Goal: Check status: Check status

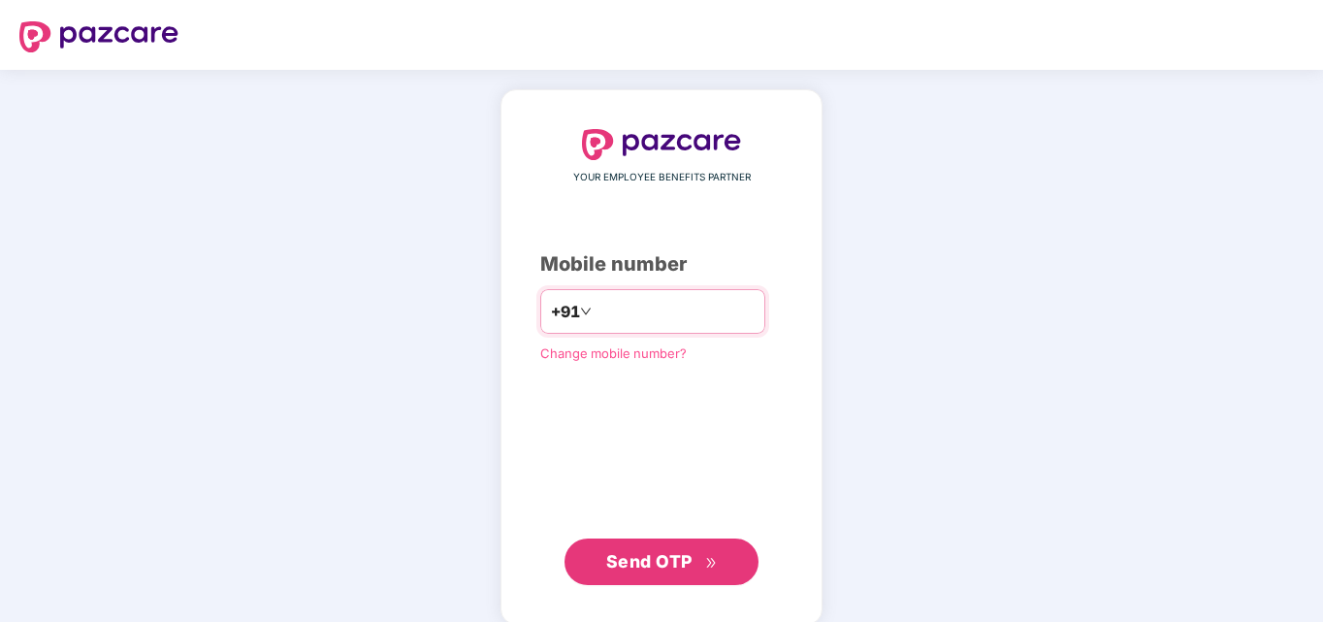
click at [638, 302] on input "number" at bounding box center [675, 311] width 159 height 31
type input "**********"
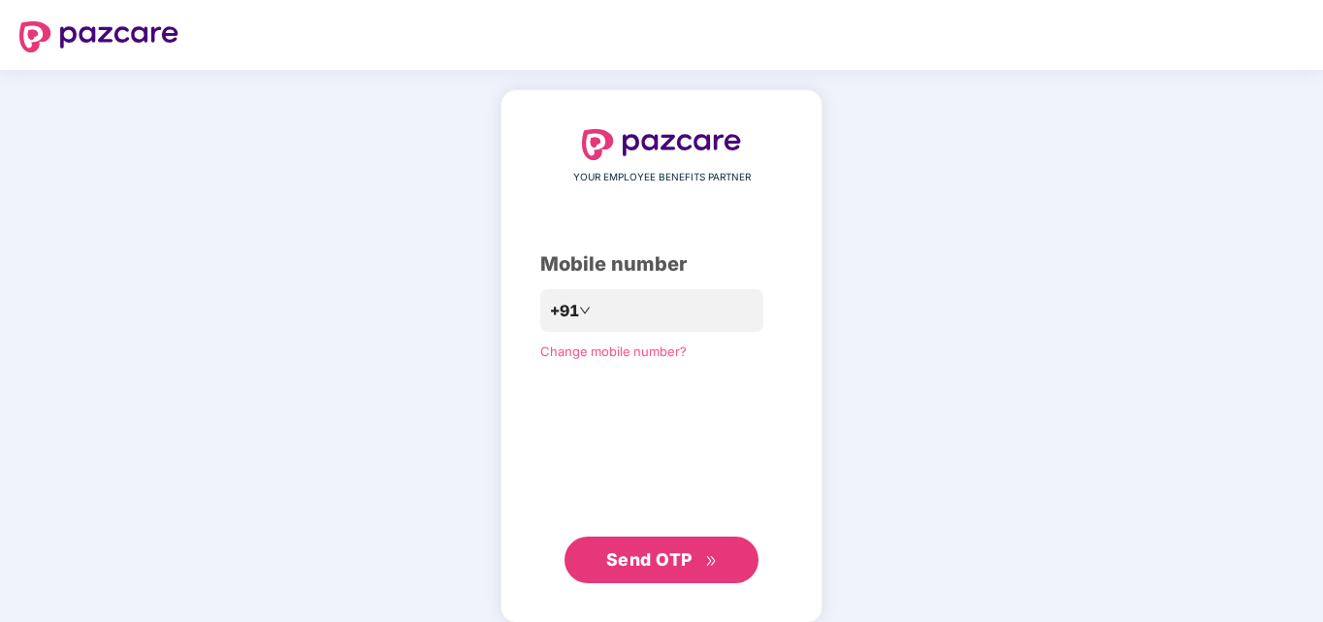
click at [688, 557] on span "Send OTP" at bounding box center [649, 559] width 86 height 20
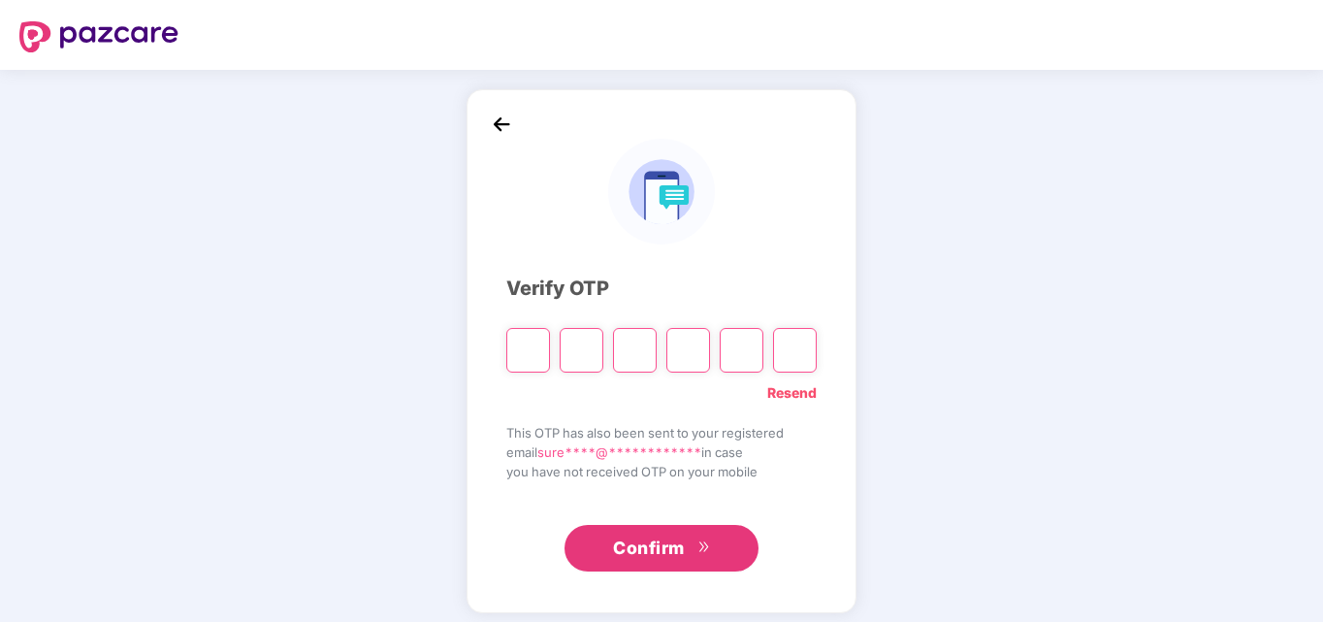
type input "*"
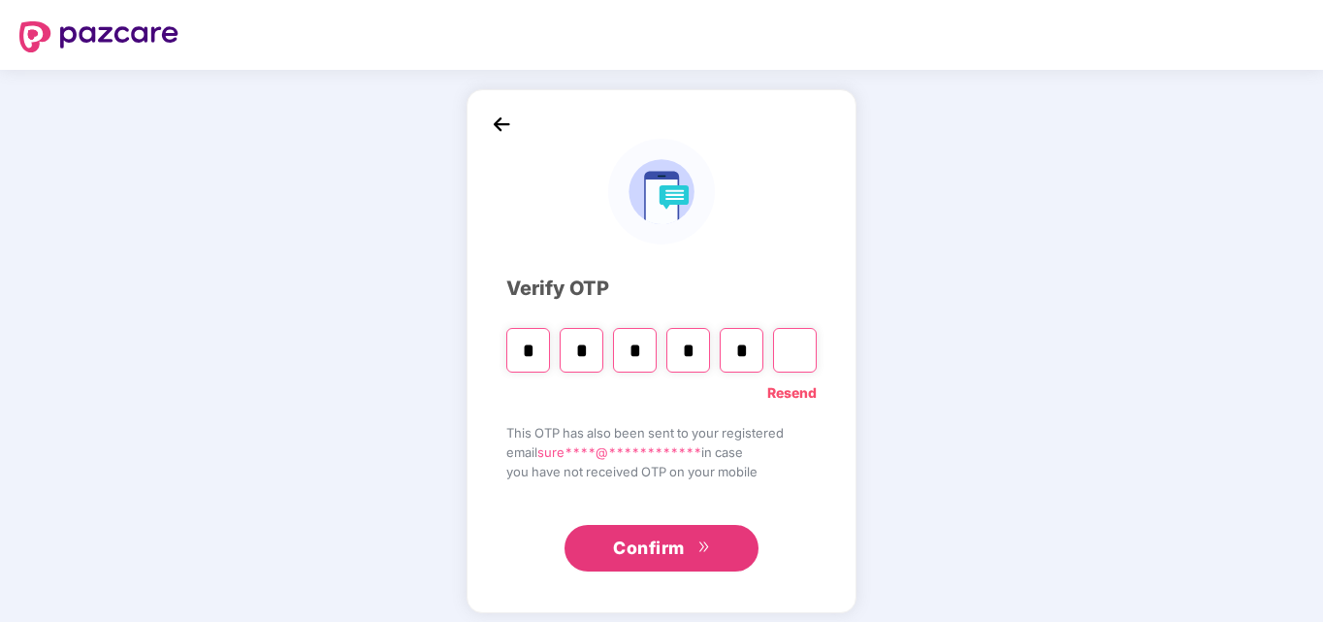
type input "*"
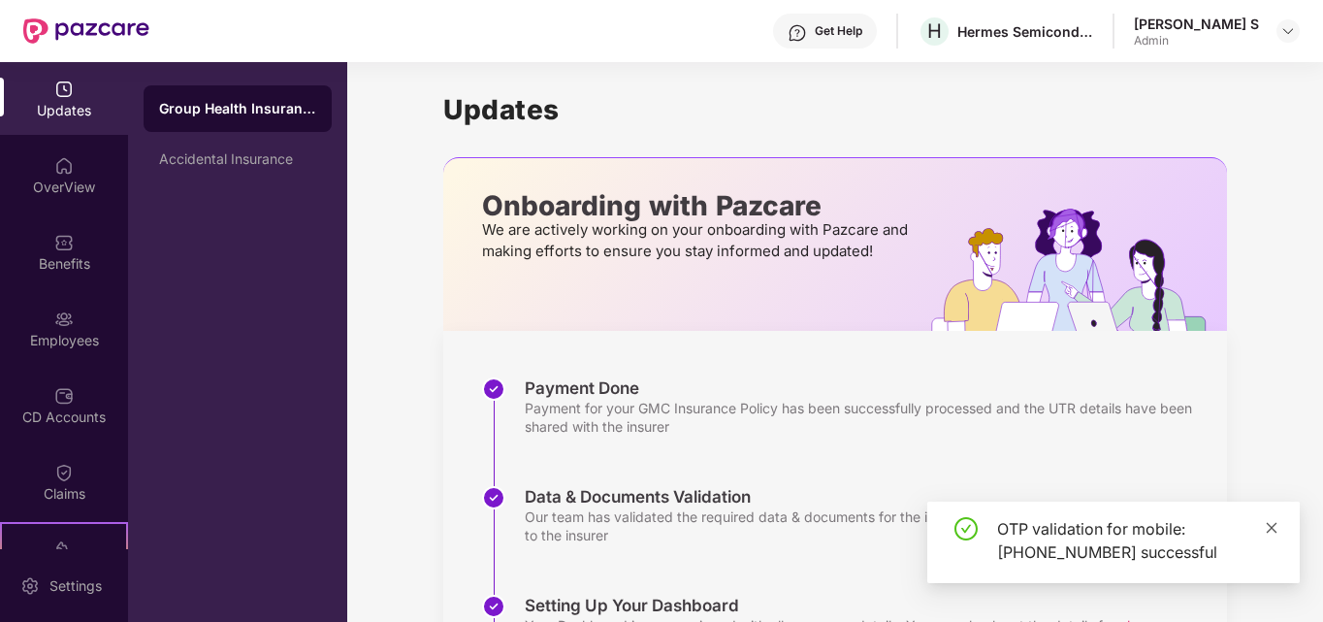
click at [1271, 528] on icon "close" at bounding box center [1272, 527] width 11 height 11
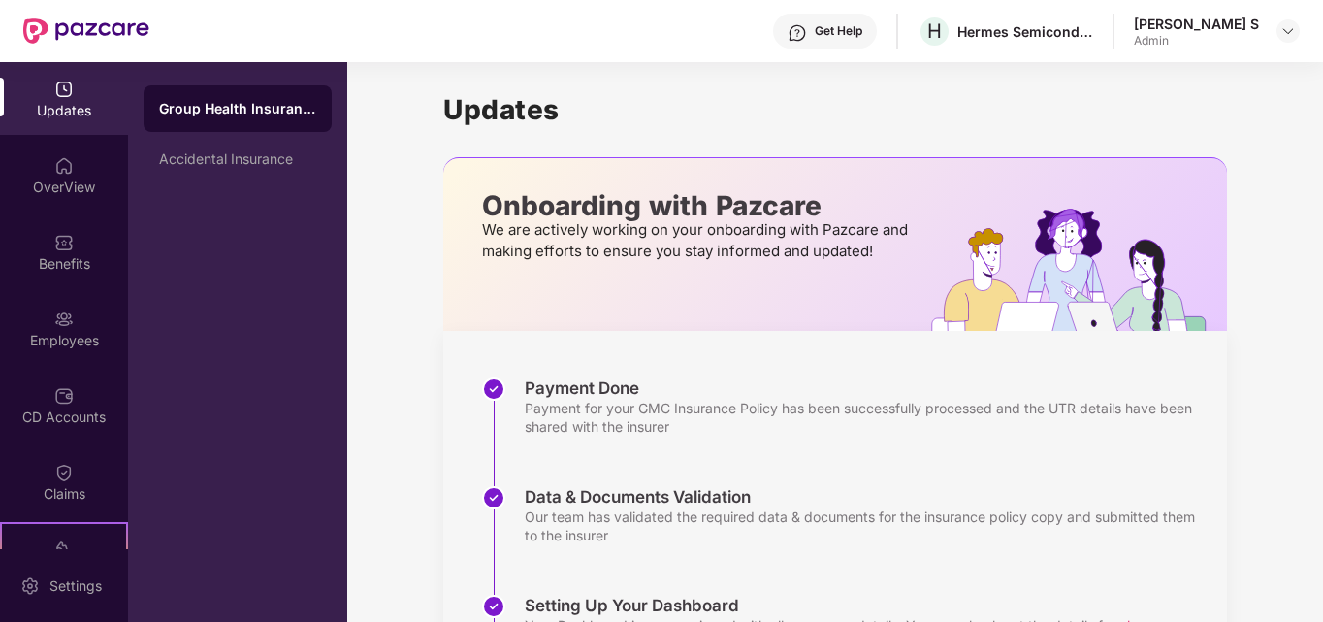
click at [1176, 420] on div "Payment for your GMC Insurance Policy has been successfully processed and the U…" at bounding box center [866, 417] width 683 height 37
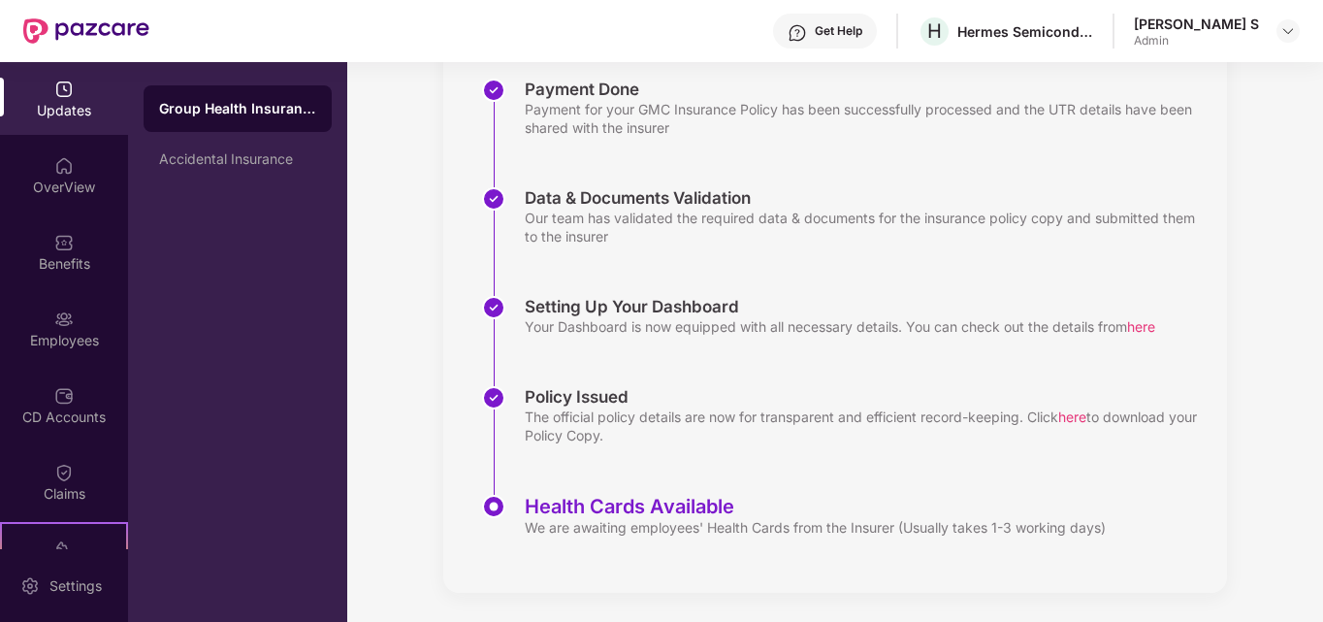
scroll to position [301, 0]
click at [660, 529] on div "We are awaiting employees' Health Cards from the Insurer (Usually takes 1-3 wor…" at bounding box center [815, 525] width 581 height 18
click at [1079, 414] on span "here" at bounding box center [1072, 414] width 28 height 16
click at [1078, 414] on span "here" at bounding box center [1072, 414] width 28 height 16
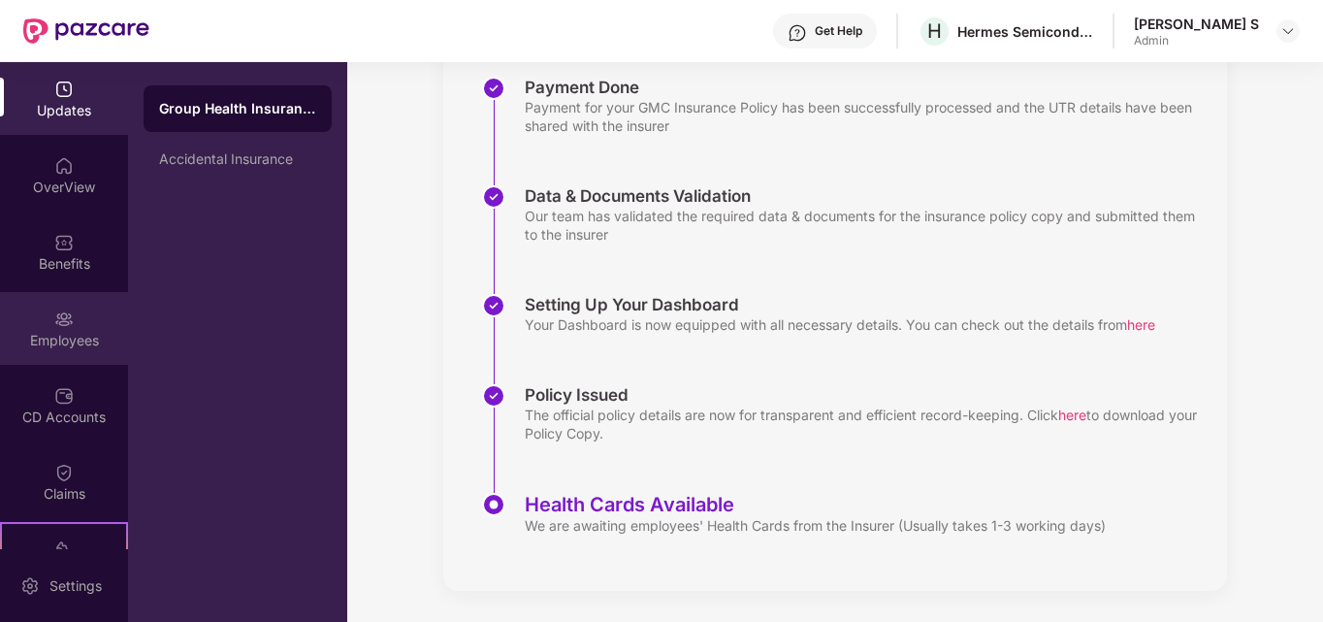
click at [83, 341] on div "Employees" at bounding box center [64, 340] width 128 height 19
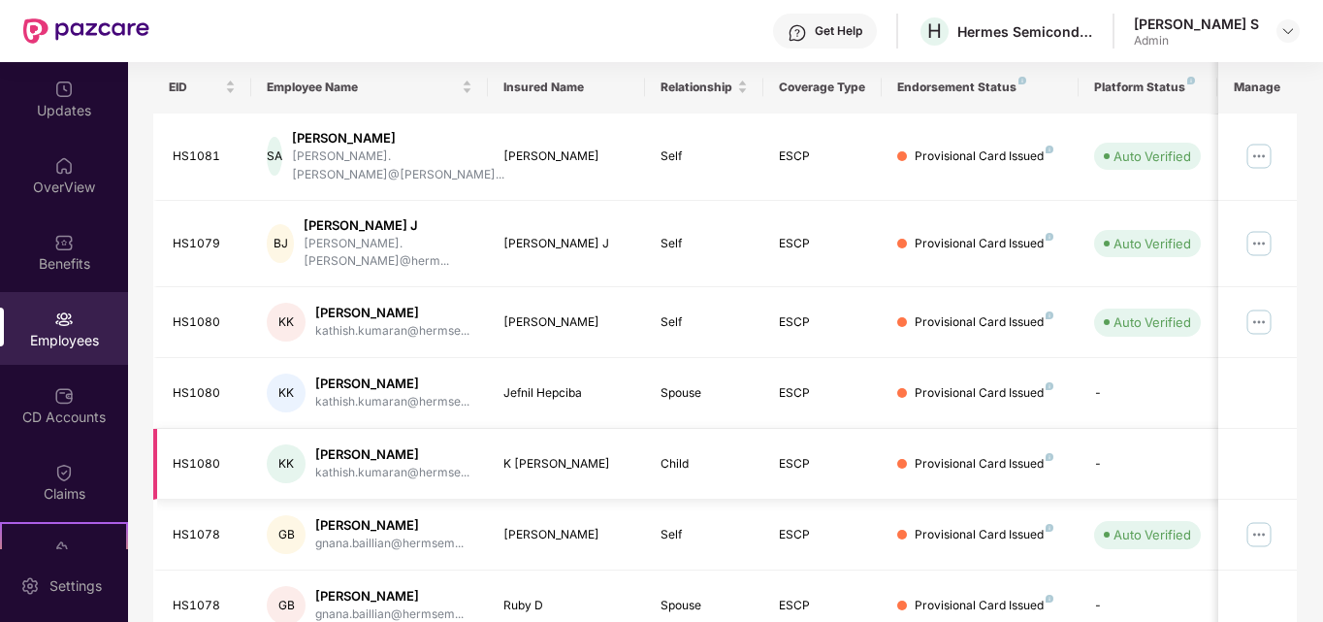
click at [1297, 429] on td at bounding box center [1257, 464] width 79 height 71
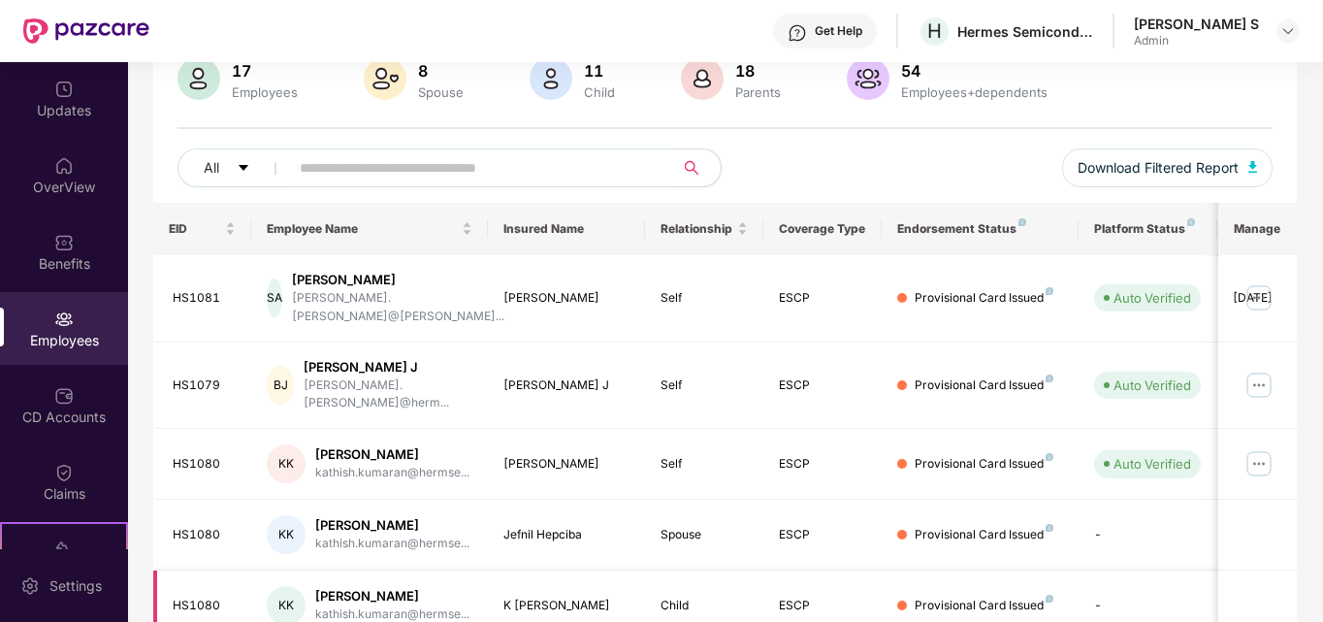
scroll to position [0, 0]
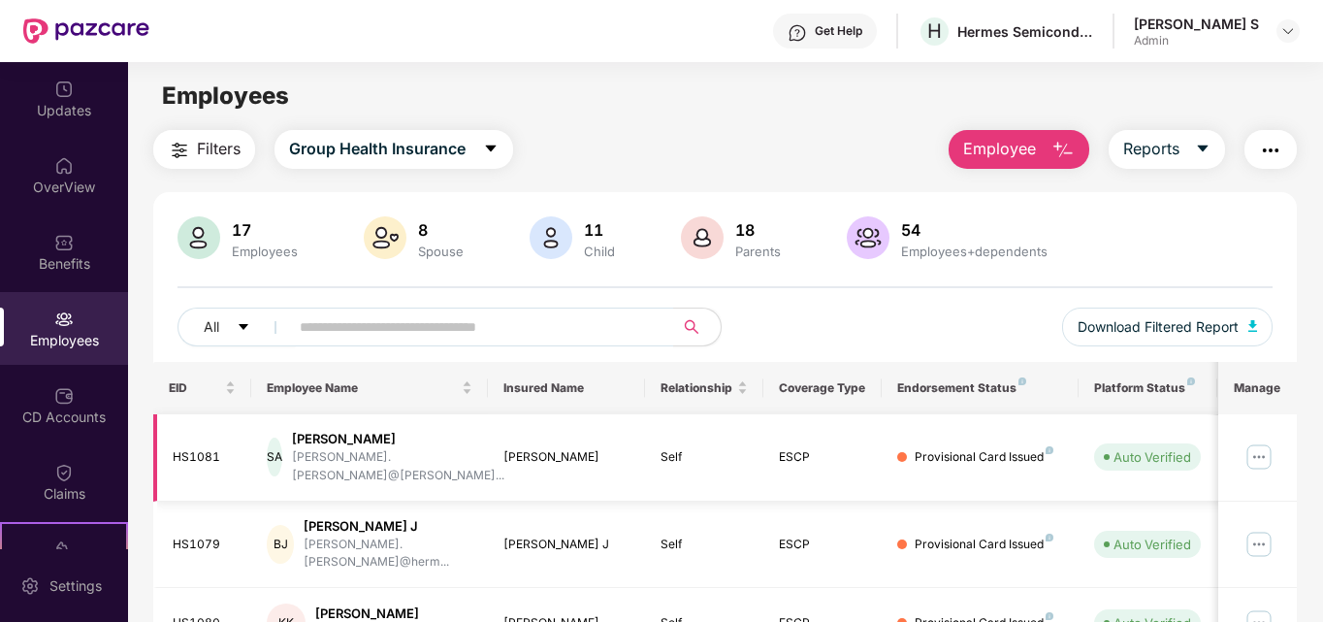
click at [1259, 450] on img at bounding box center [1258, 456] width 31 height 31
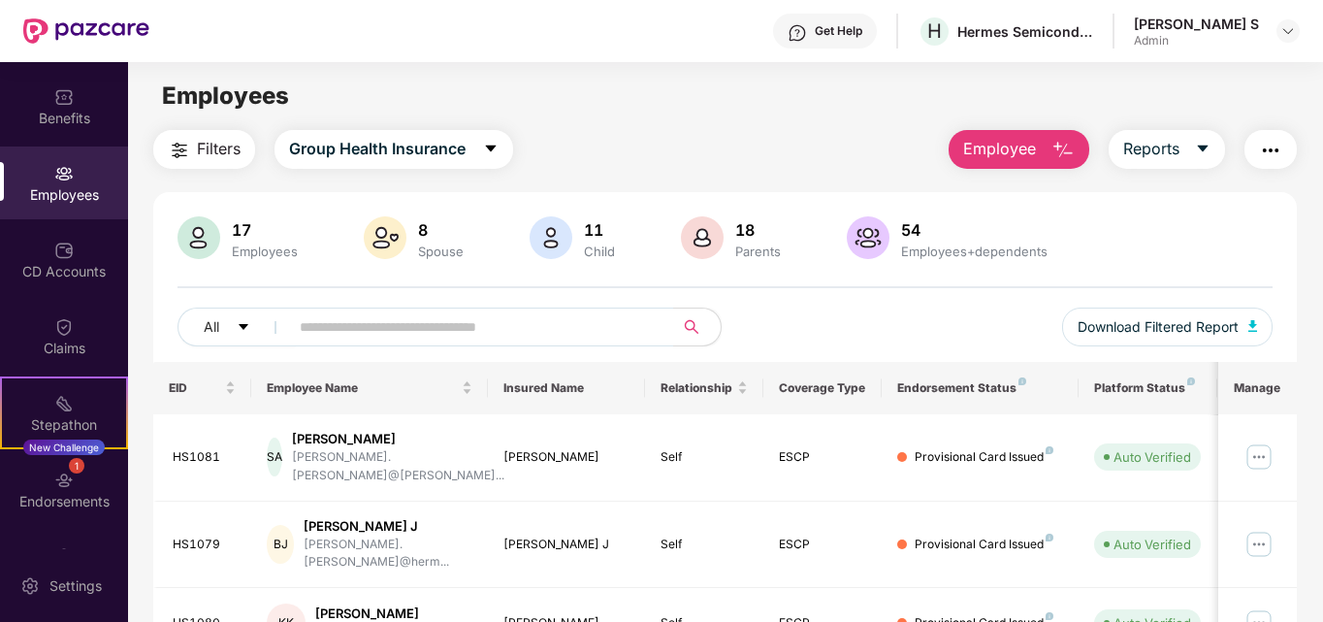
scroll to position [203, 0]
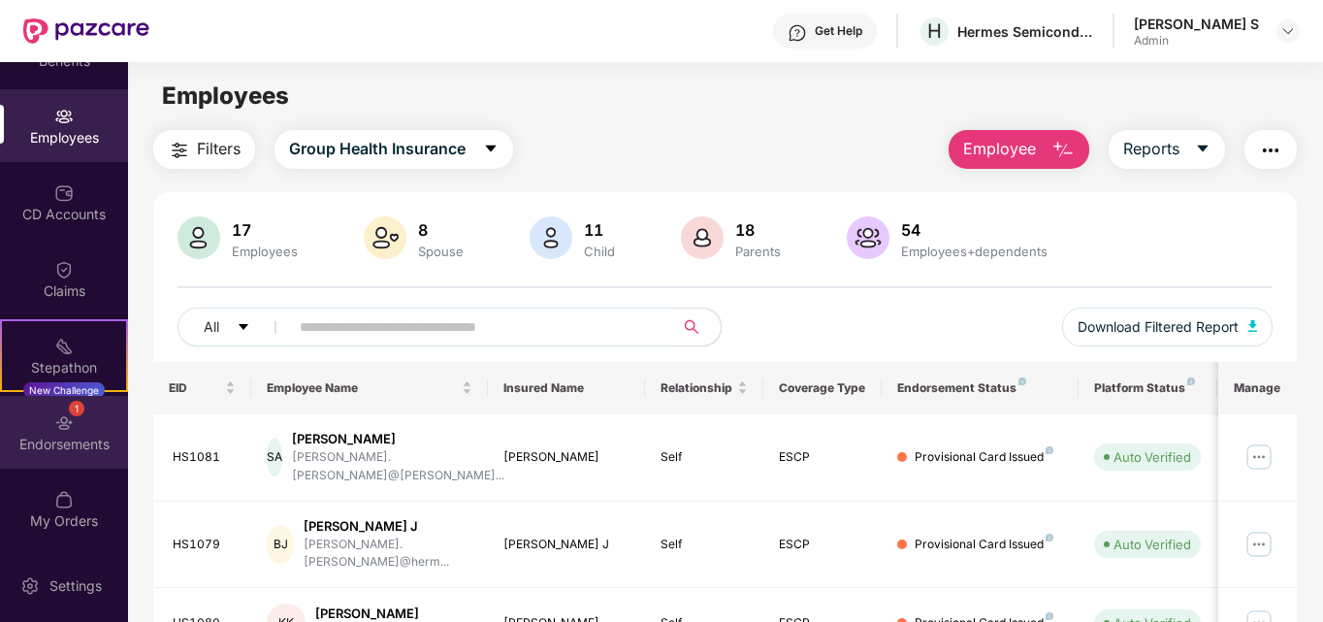
click at [60, 449] on div "Endorsements" at bounding box center [64, 444] width 128 height 19
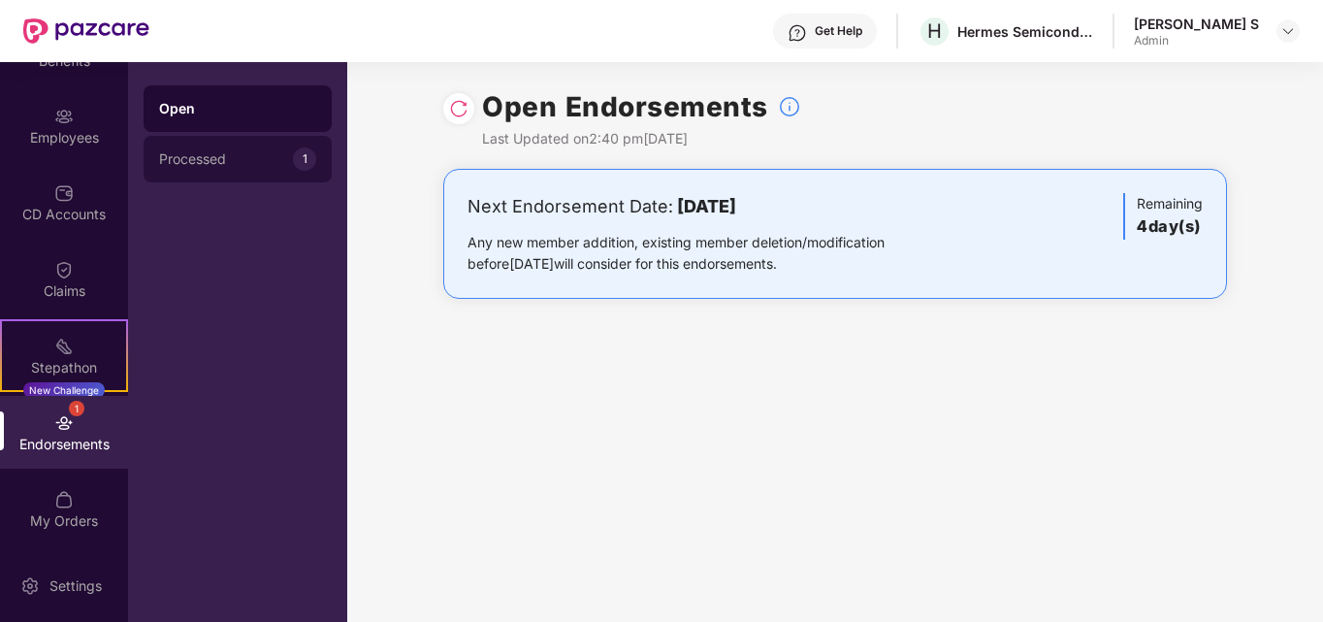
click at [203, 172] on div "Processed 1" at bounding box center [238, 159] width 188 height 47
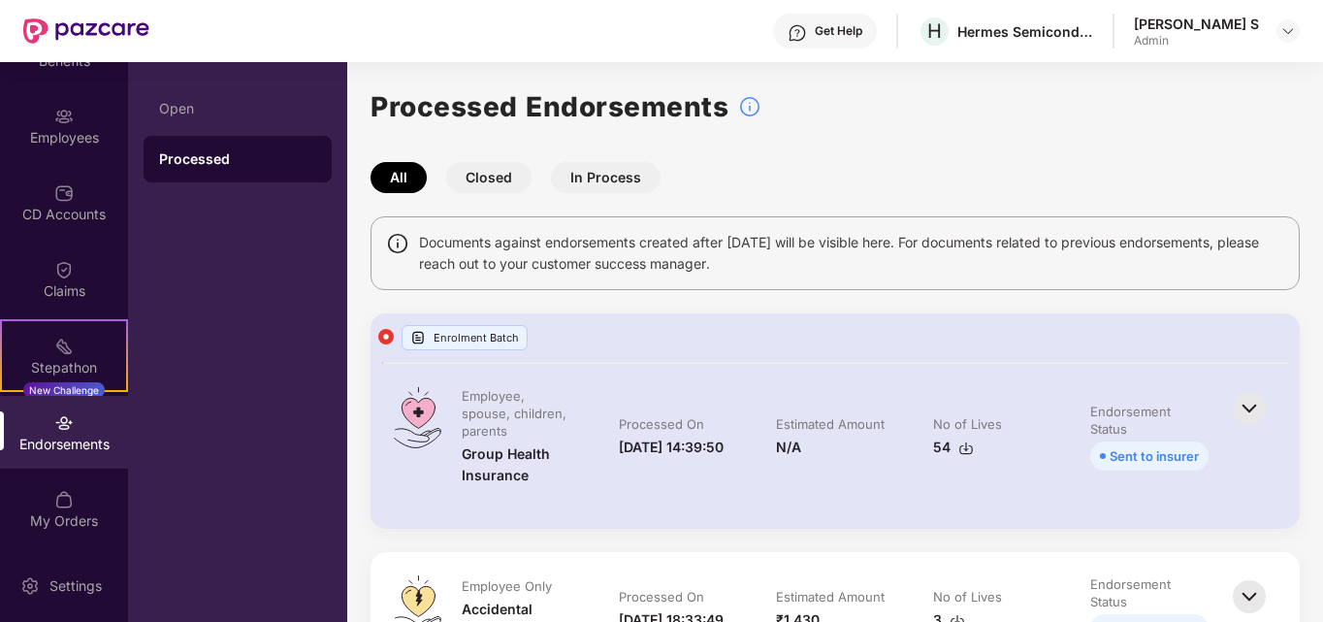
click at [588, 189] on button "In Process" at bounding box center [606, 177] width 110 height 31
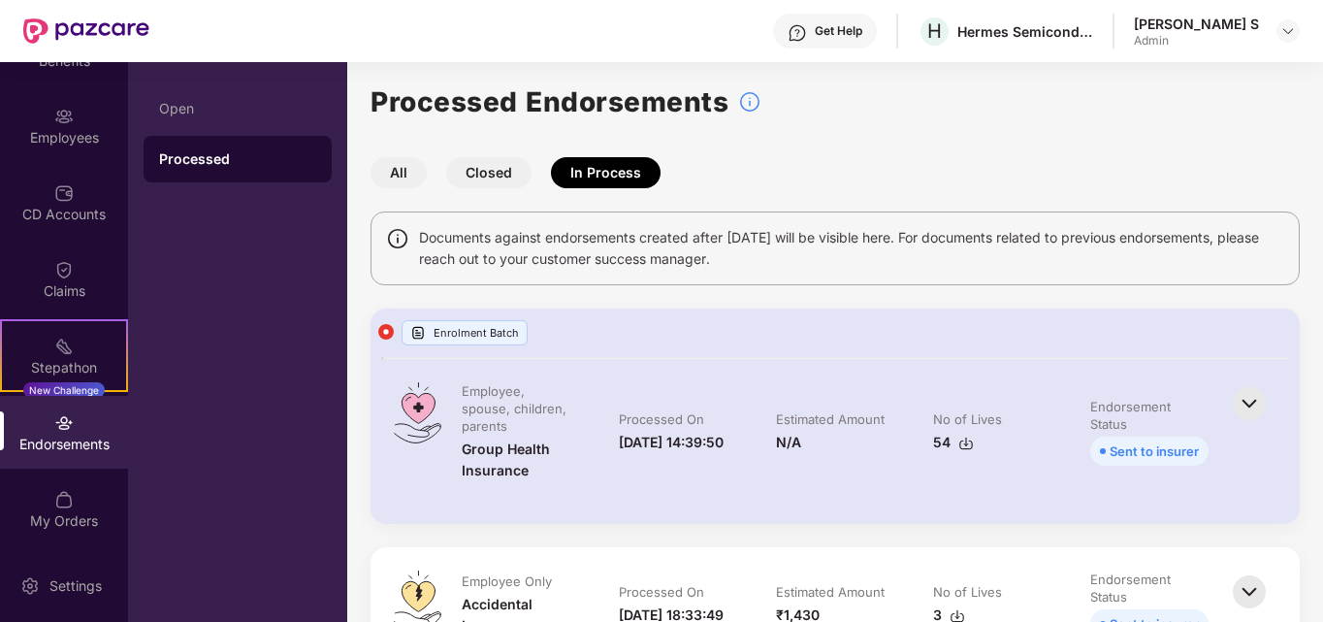
scroll to position [0, 0]
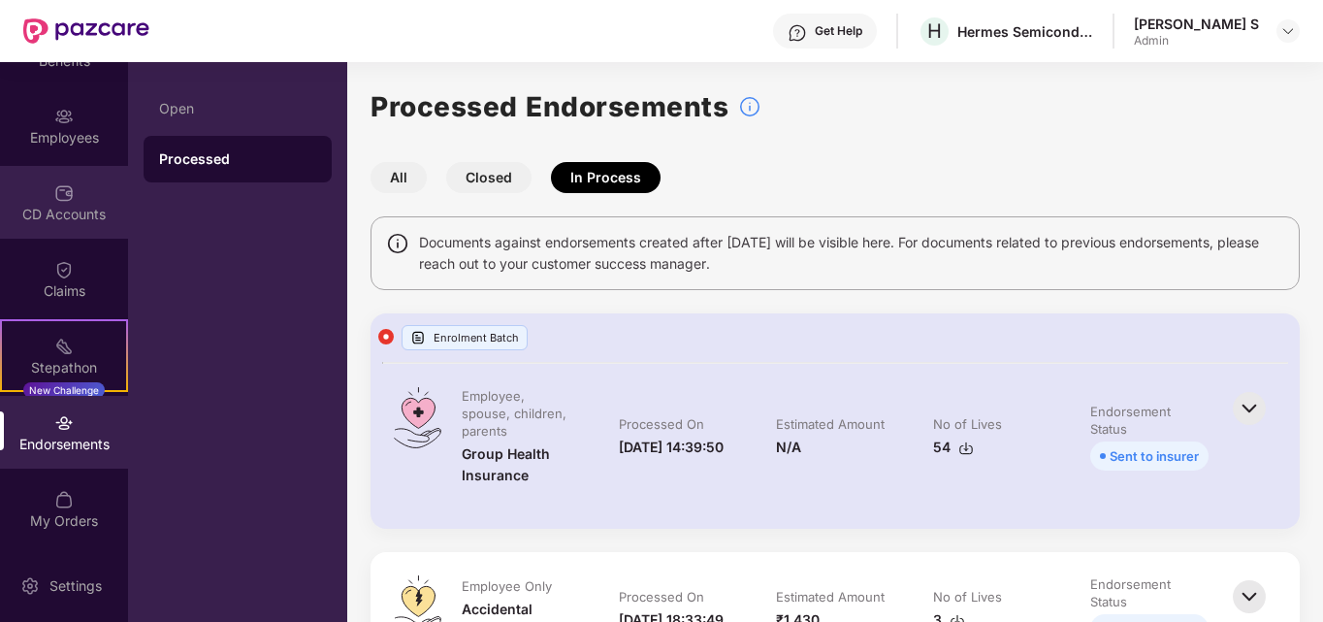
click at [77, 214] on div "CD Accounts" at bounding box center [64, 214] width 128 height 19
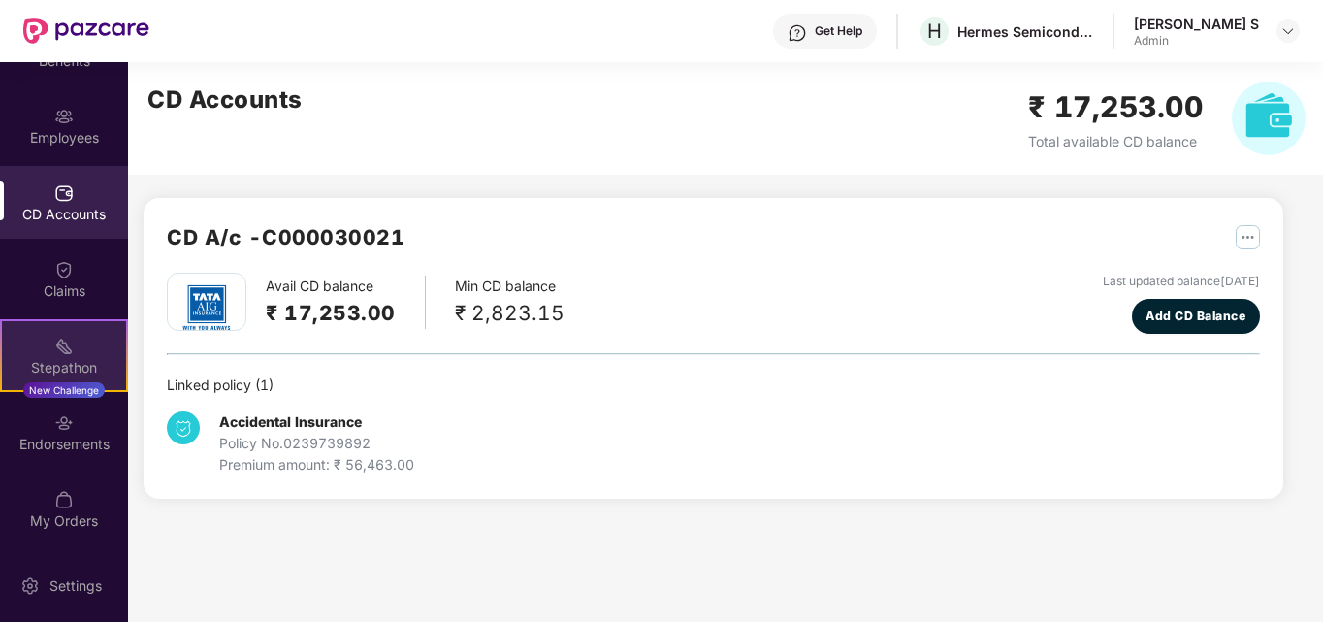
click at [85, 333] on div "Stepathon New Challenge" at bounding box center [64, 355] width 128 height 73
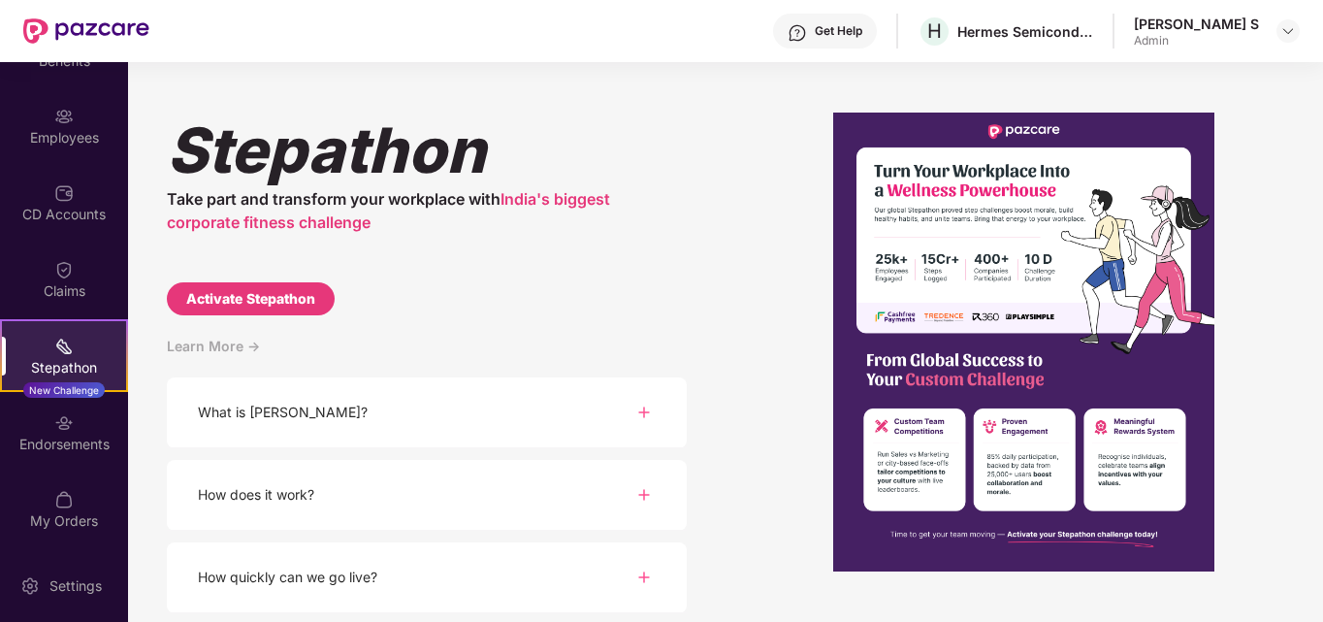
click at [67, 222] on div "CD Accounts" at bounding box center [64, 214] width 128 height 19
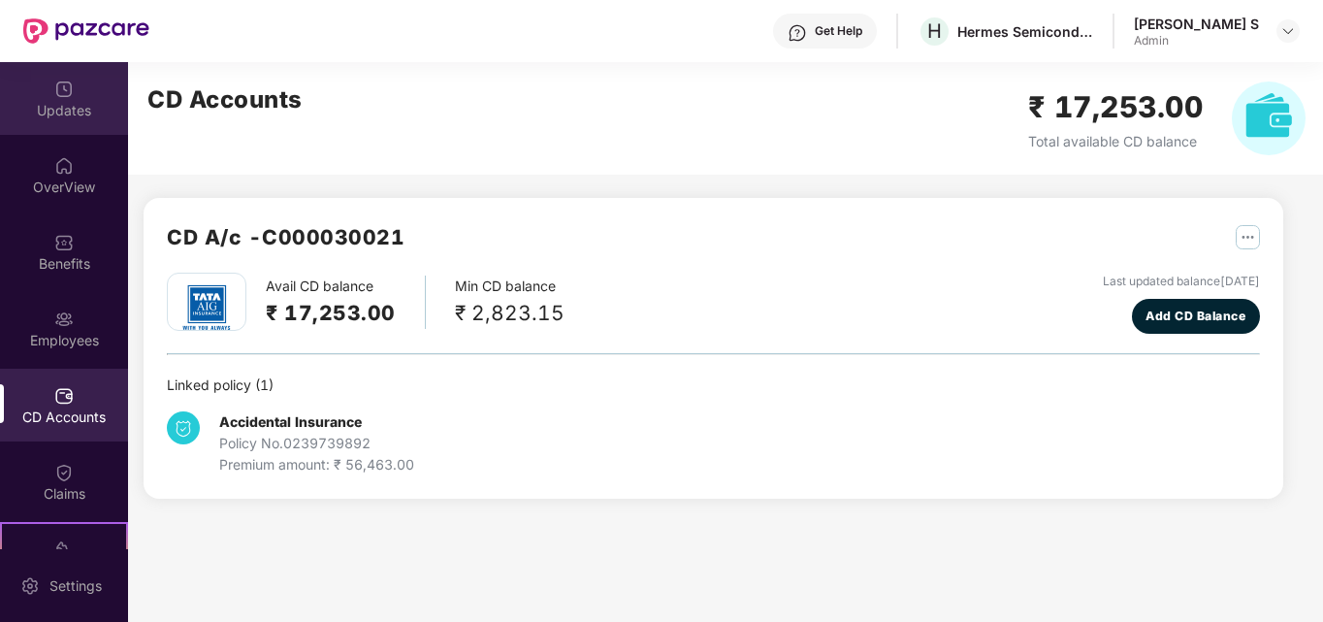
click at [55, 110] on div "Updates" at bounding box center [64, 110] width 128 height 19
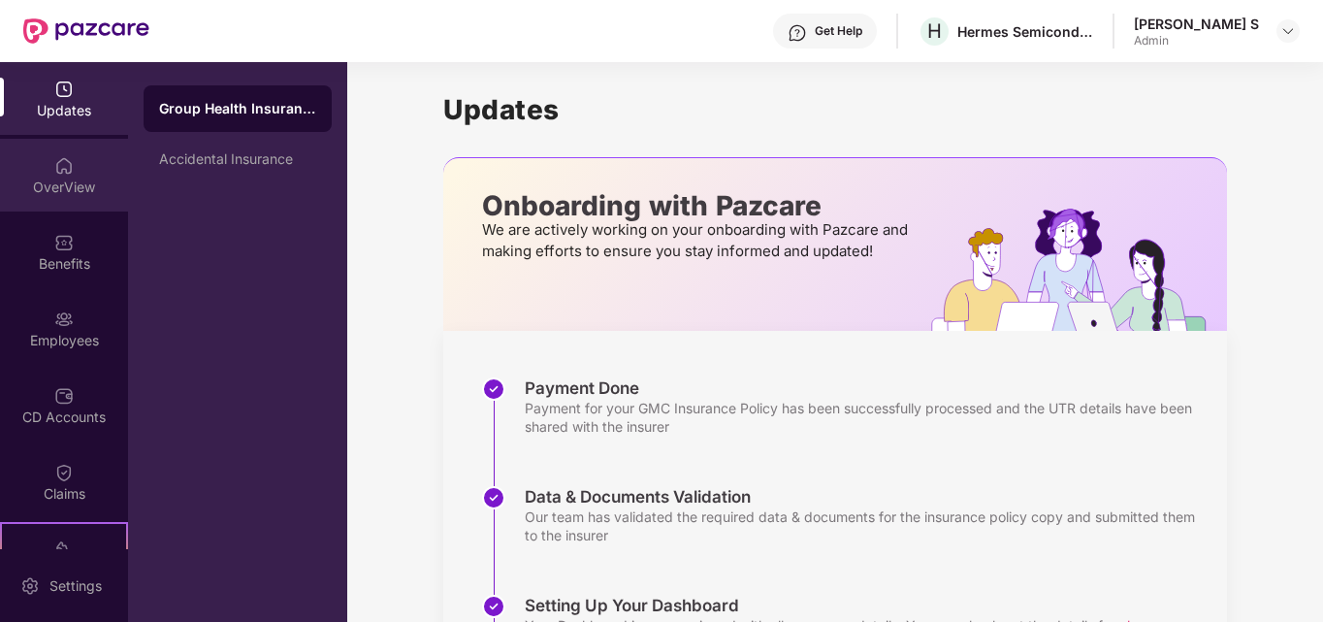
click at [54, 166] on img at bounding box center [63, 165] width 19 height 19
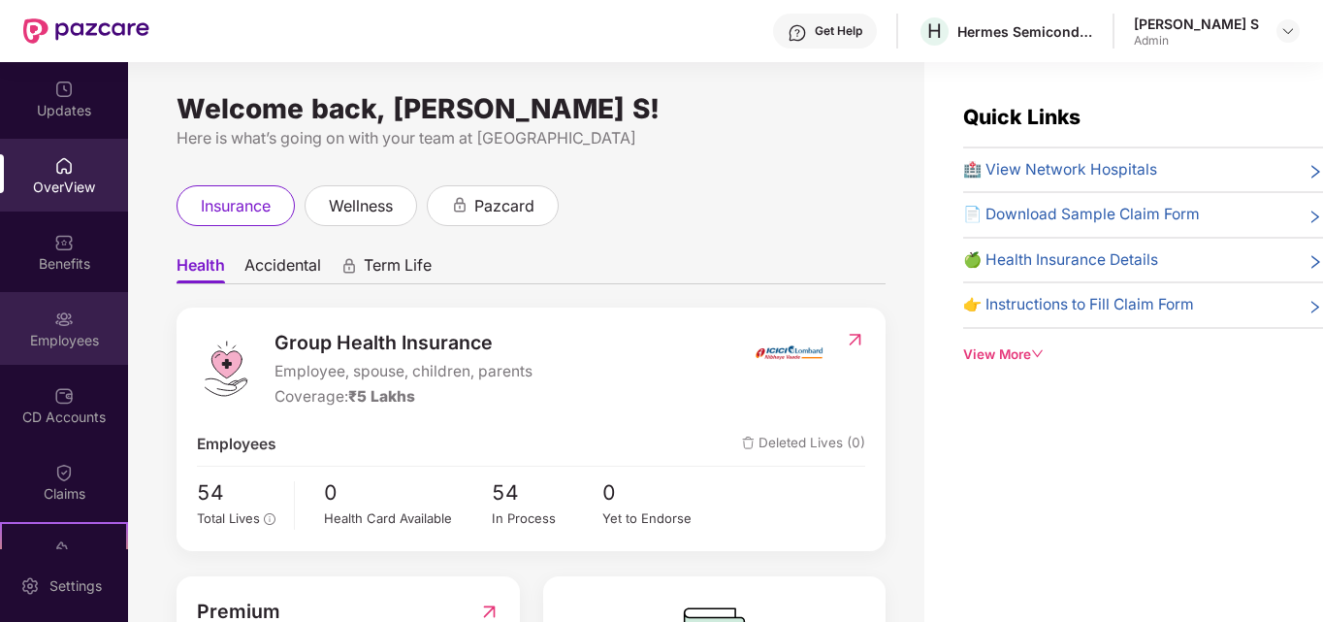
click at [59, 325] on img at bounding box center [63, 318] width 19 height 19
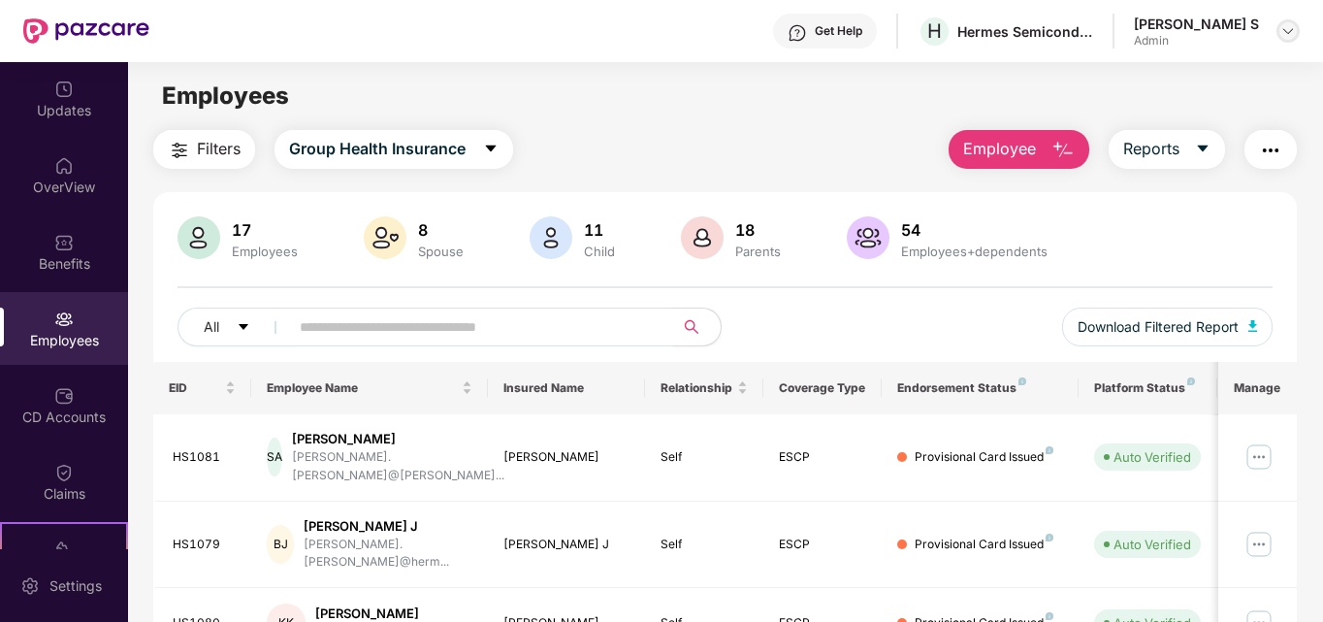
click at [1290, 30] on img at bounding box center [1288, 31] width 16 height 16
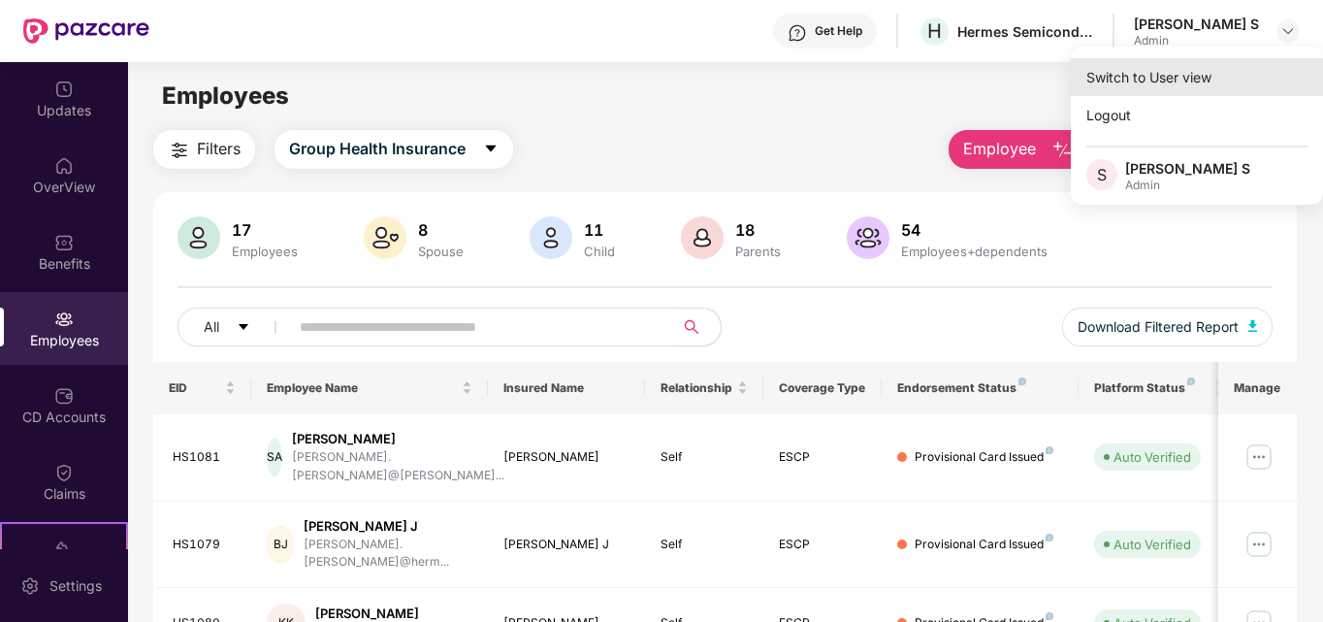
click at [1135, 81] on div "Switch to User view" at bounding box center [1197, 77] width 252 height 38
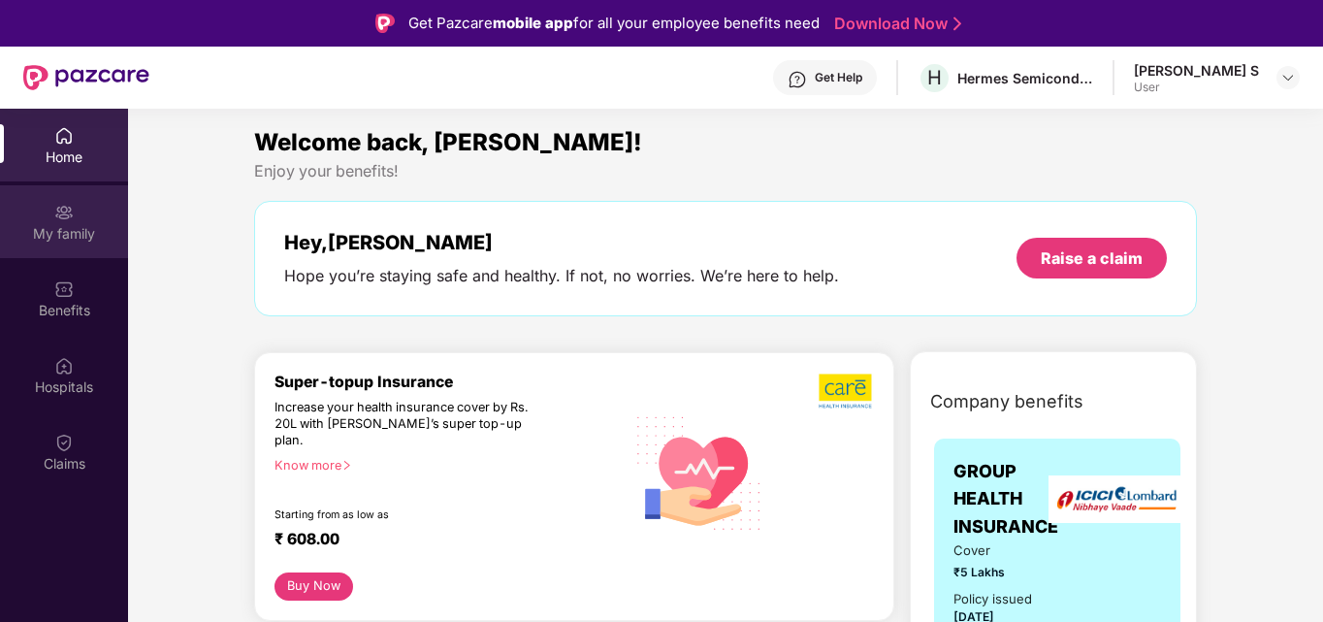
click at [77, 225] on div "My family" at bounding box center [64, 233] width 128 height 19
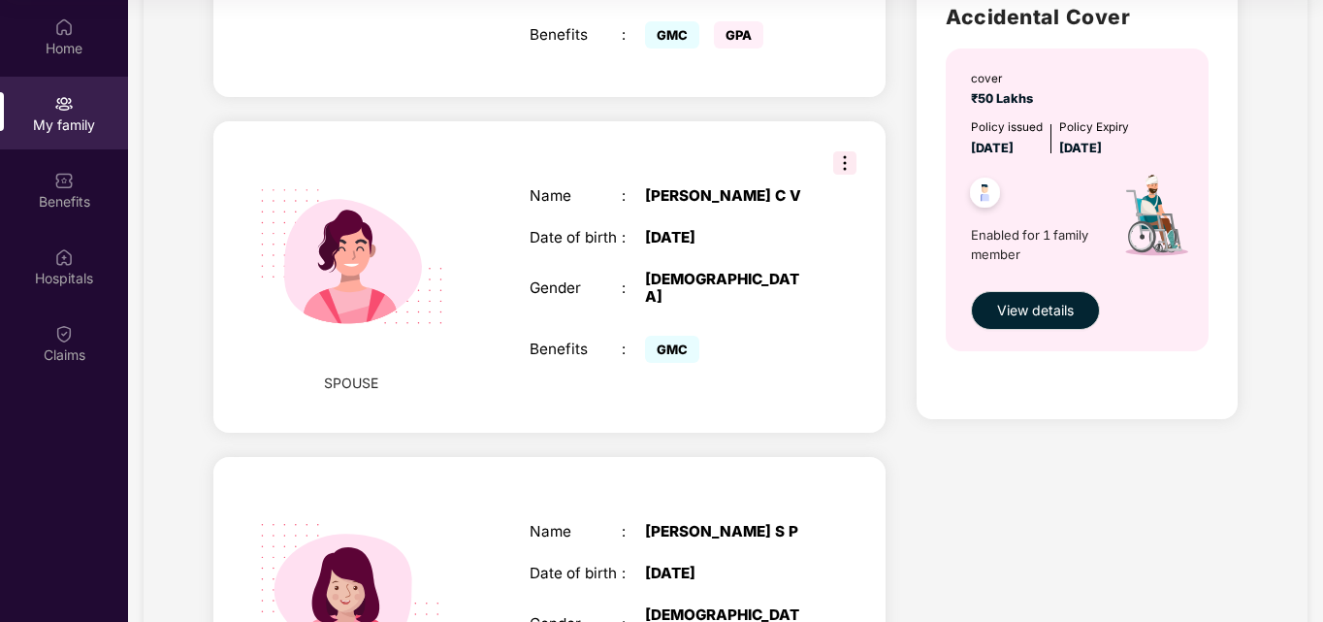
scroll to position [639, 0]
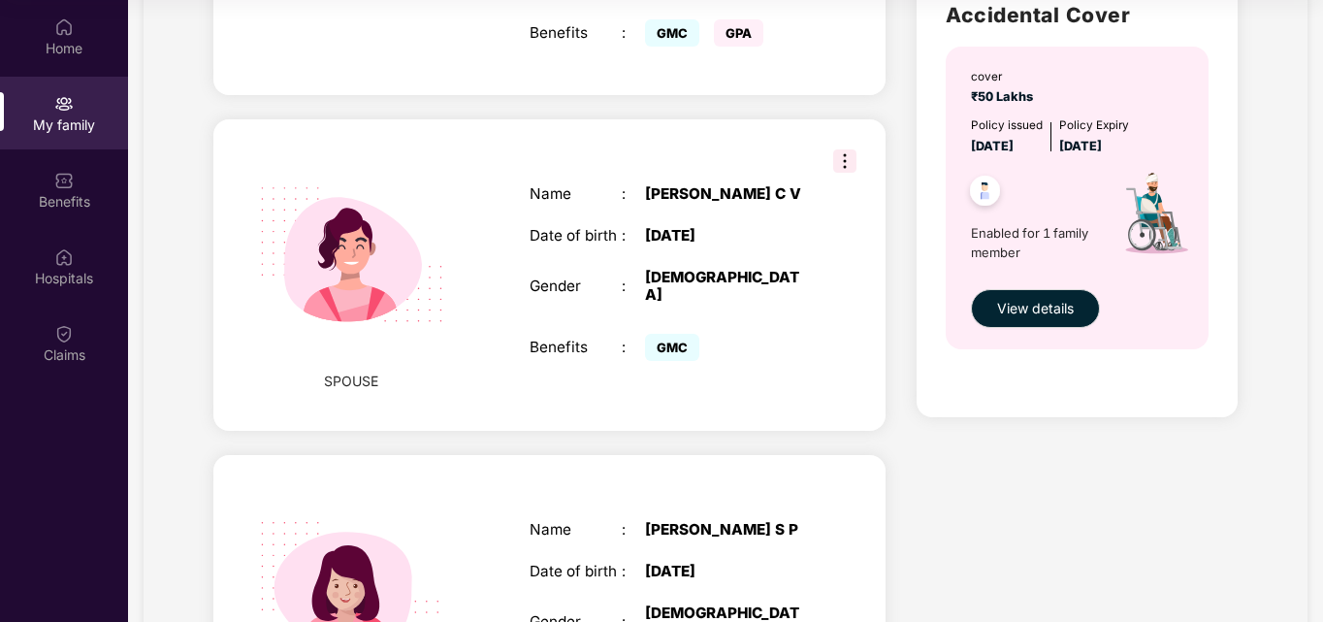
click at [841, 149] on img at bounding box center [844, 160] width 23 height 23
click at [1084, 556] on div "Health Cover cover ₹5 Lakhs Policy issued [DATE] Policy Expiry [DATE] Enabled f…" at bounding box center [1077, 472] width 352 height 1980
click at [1048, 306] on span "View details" at bounding box center [1035, 308] width 77 height 21
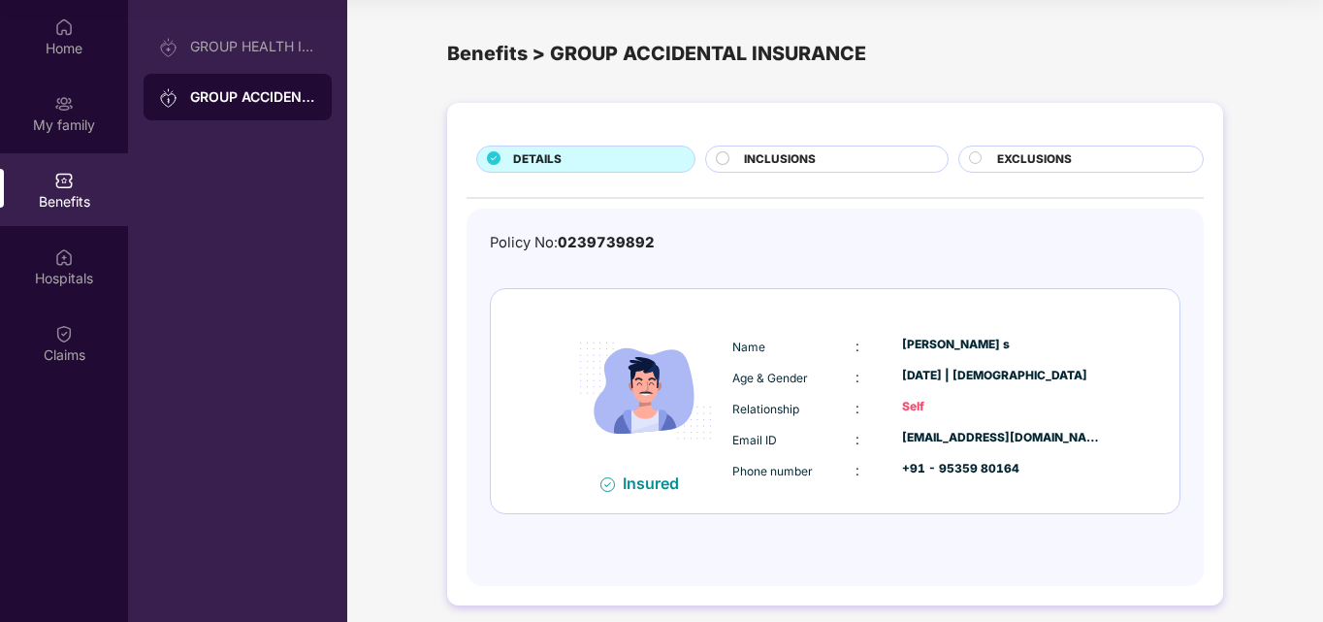
click at [601, 235] on span "0239739892" at bounding box center [606, 242] width 97 height 17
click at [607, 484] on img at bounding box center [607, 484] width 15 height 15
click at [274, 45] on div "GROUP HEALTH INSURANCE" at bounding box center [253, 47] width 126 height 16
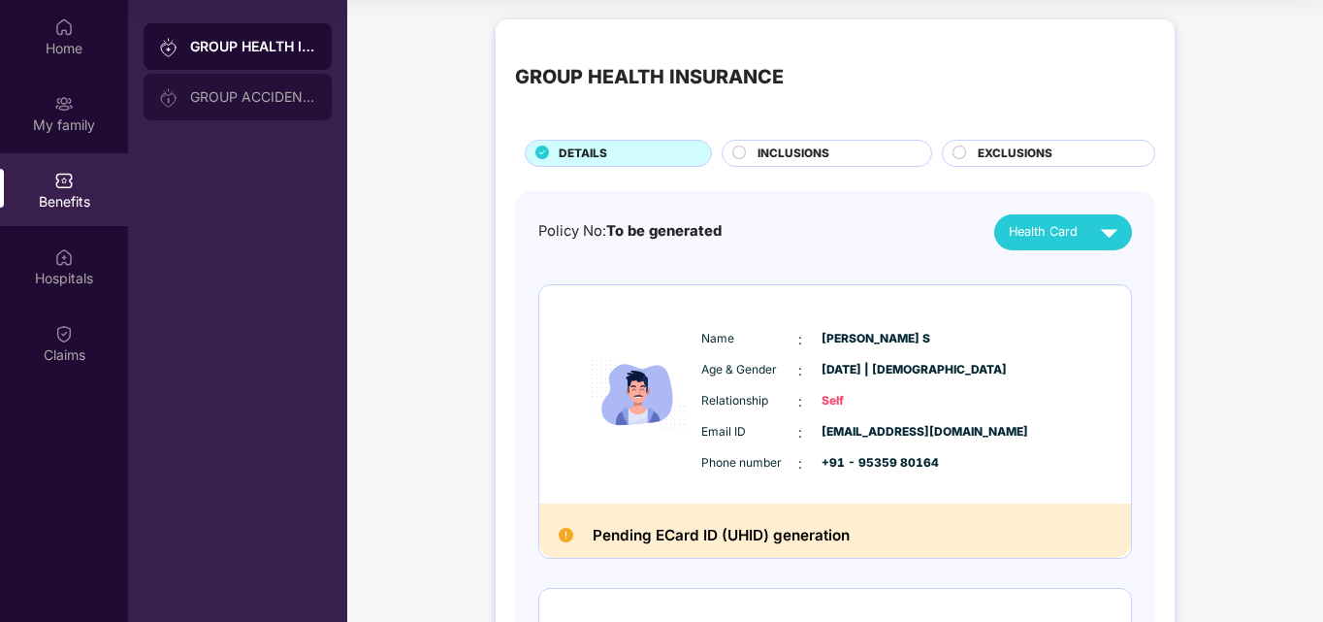
click at [258, 90] on div "GROUP ACCIDENTAL INSURANCE" at bounding box center [253, 97] width 126 height 16
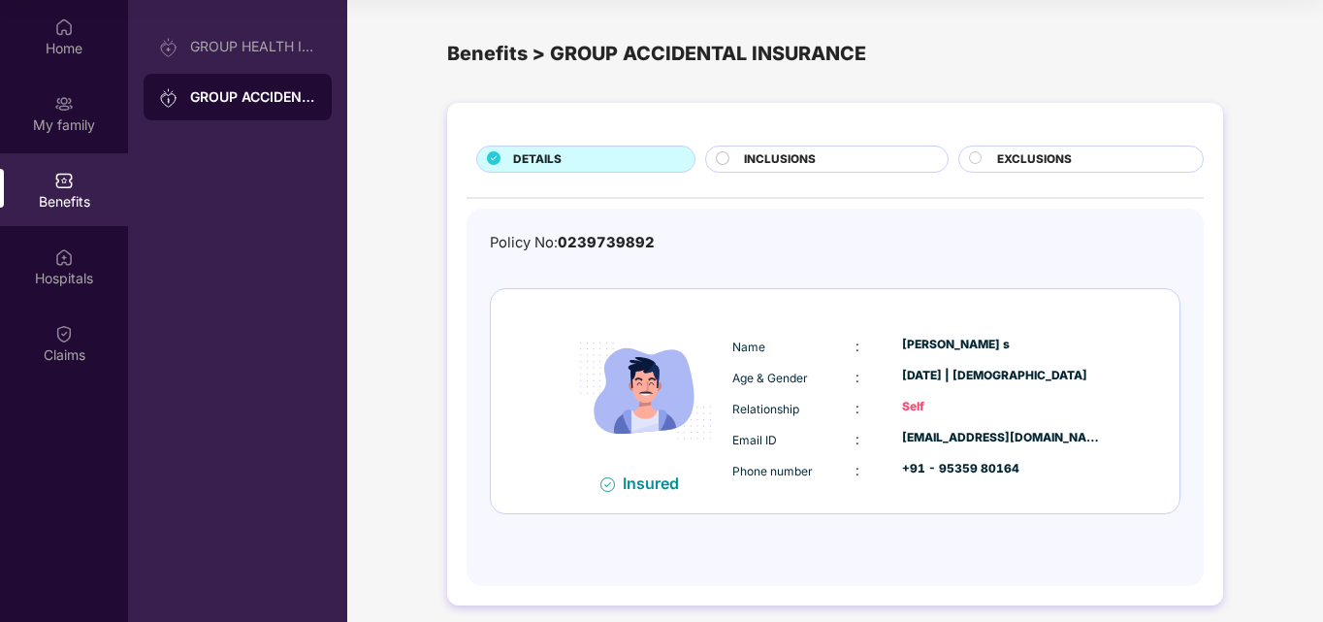
click at [749, 158] on span "INCLUSIONS" at bounding box center [780, 159] width 72 height 18
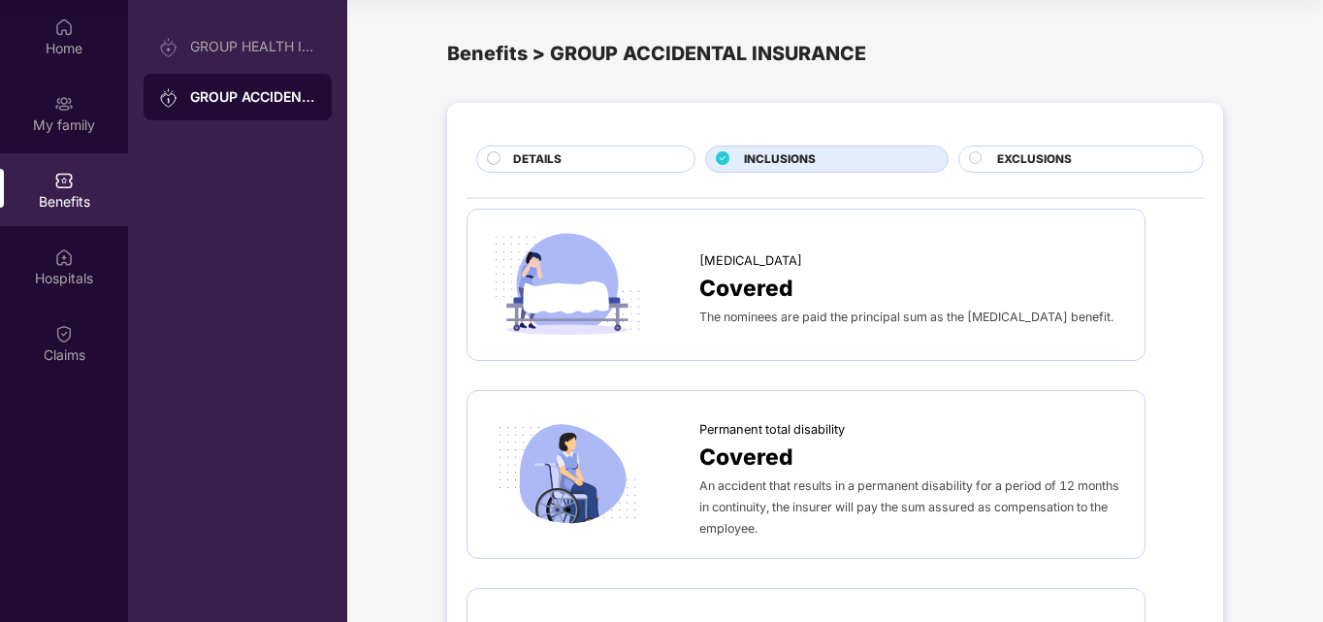
click at [1022, 159] on span "EXCLUSIONS" at bounding box center [1034, 159] width 75 height 18
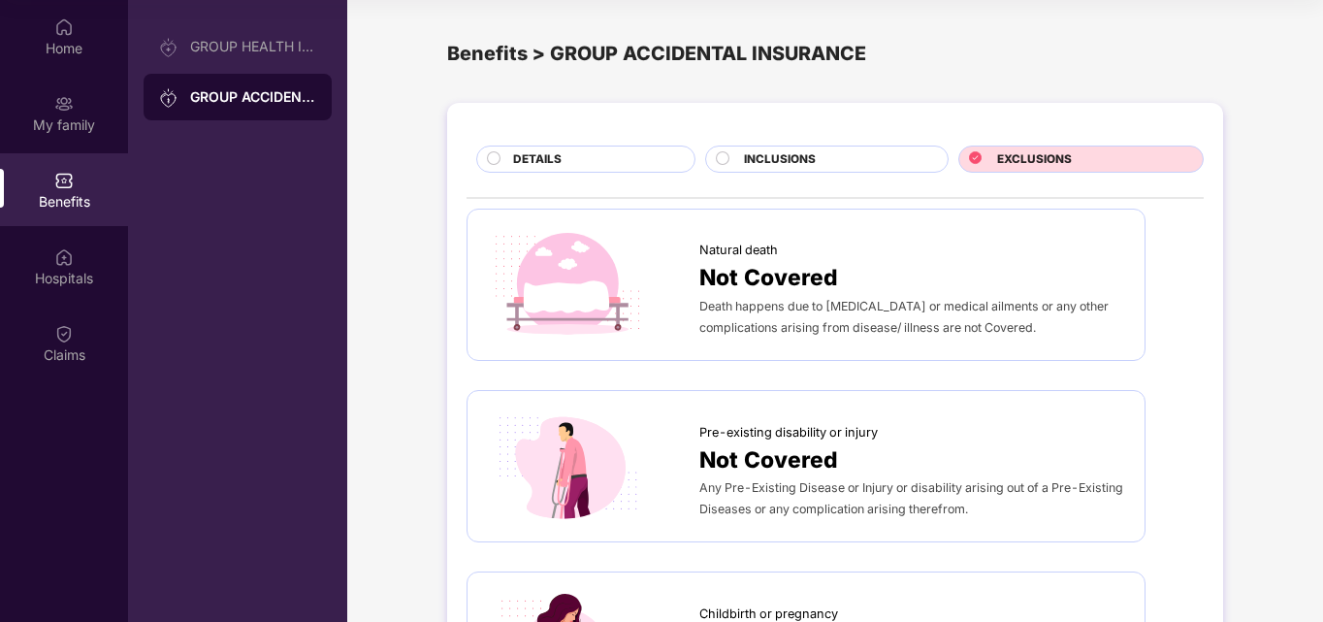
click at [601, 162] on div "DETAILS" at bounding box center [593, 160] width 181 height 21
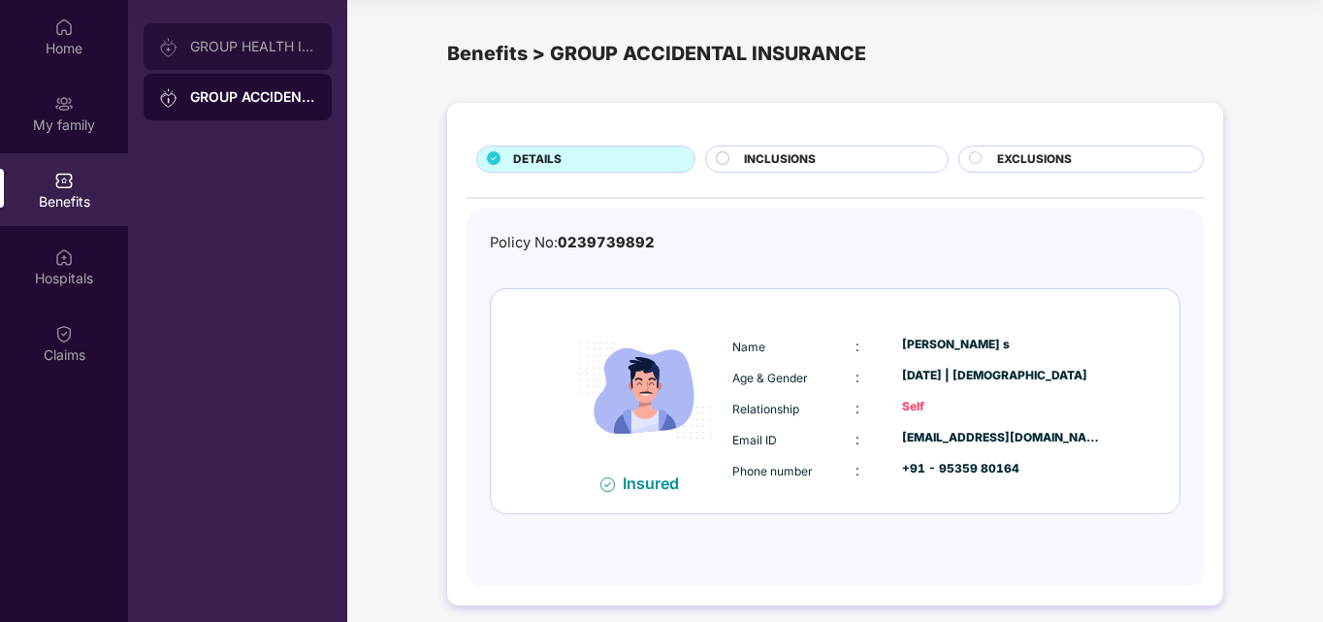
click at [237, 50] on div "GROUP HEALTH INSURANCE" at bounding box center [253, 47] width 126 height 16
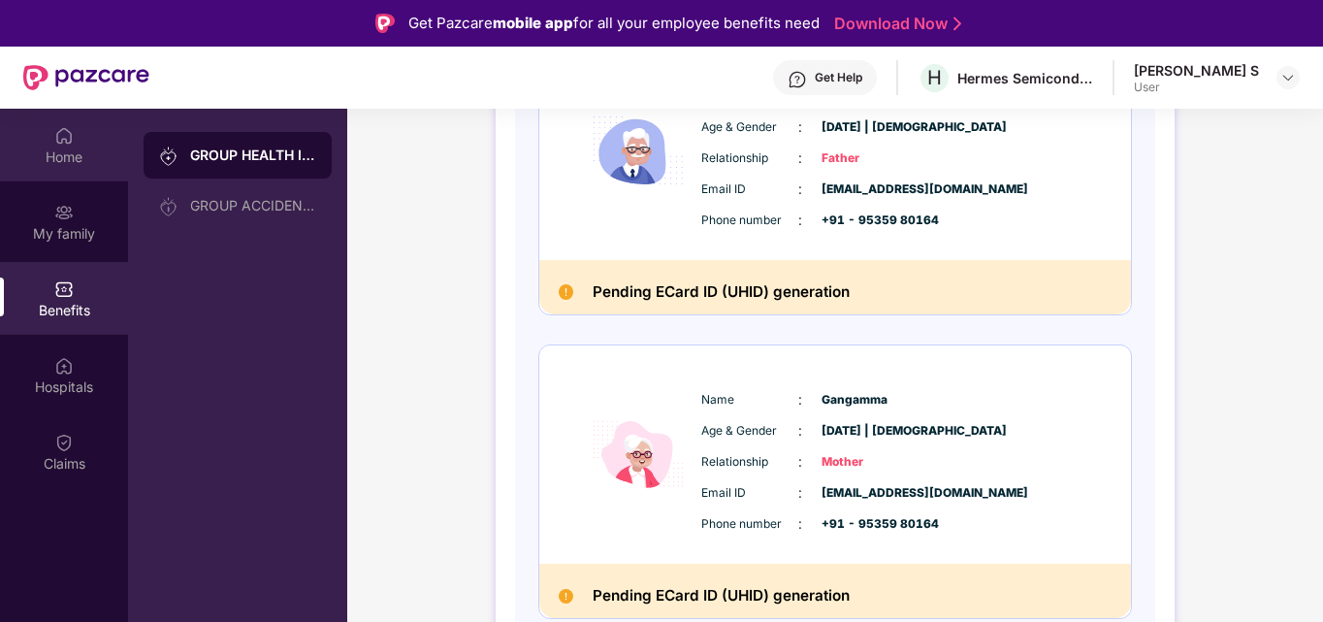
click at [67, 157] on div "Home" at bounding box center [64, 156] width 128 height 19
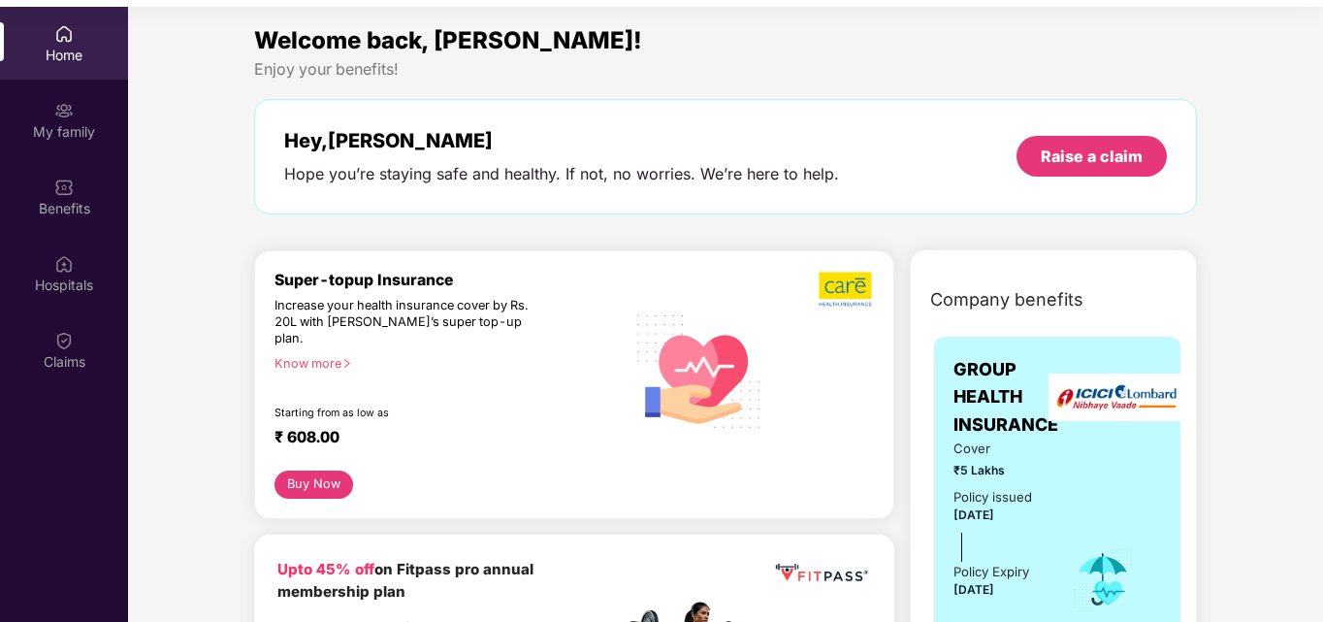
scroll to position [109, 0]
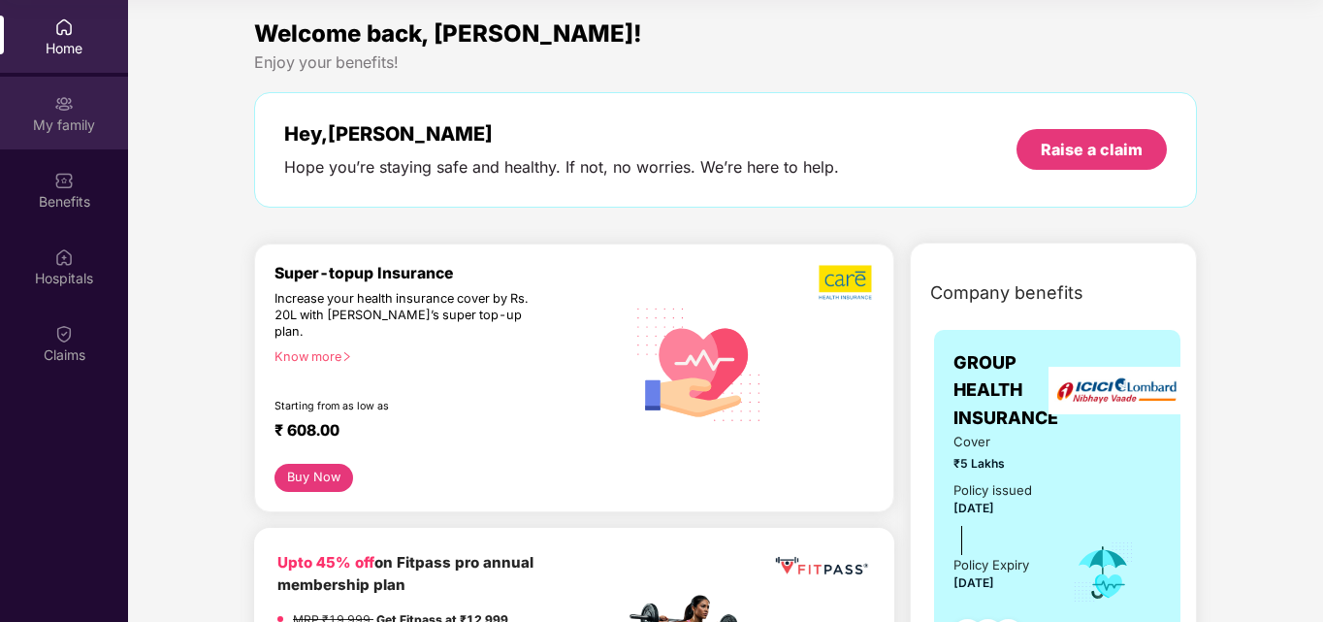
click at [71, 127] on div "My family" at bounding box center [64, 124] width 128 height 19
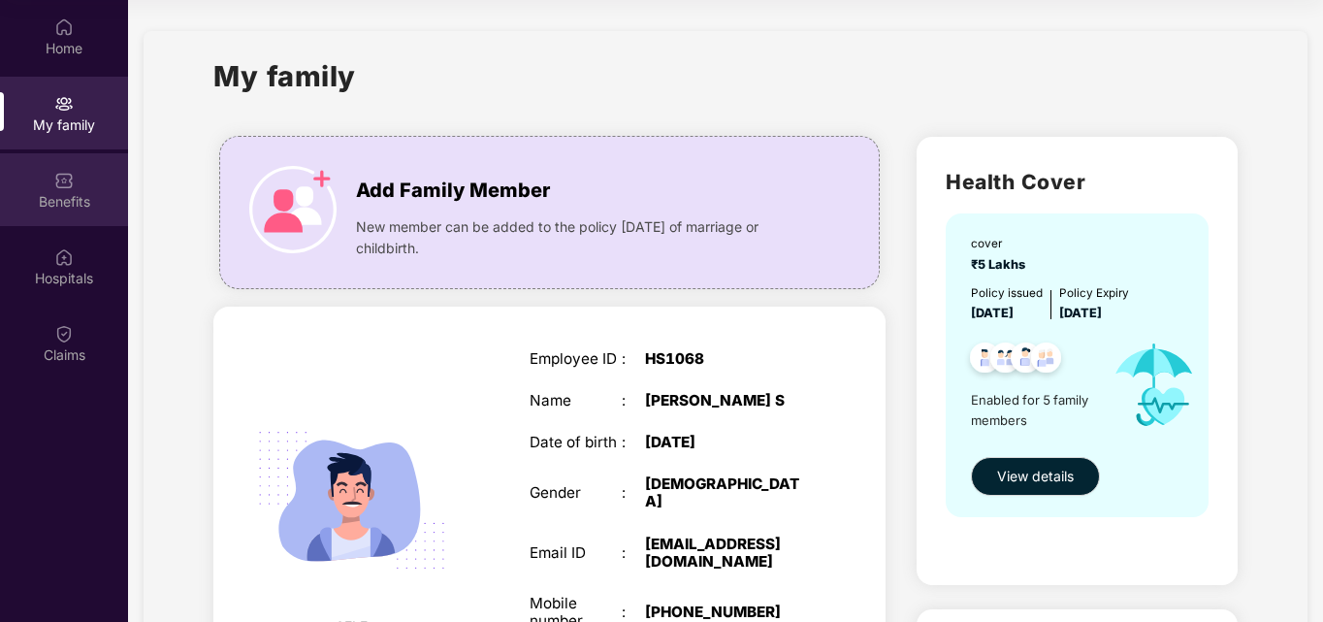
click at [52, 175] on div "Benefits" at bounding box center [64, 189] width 128 height 73
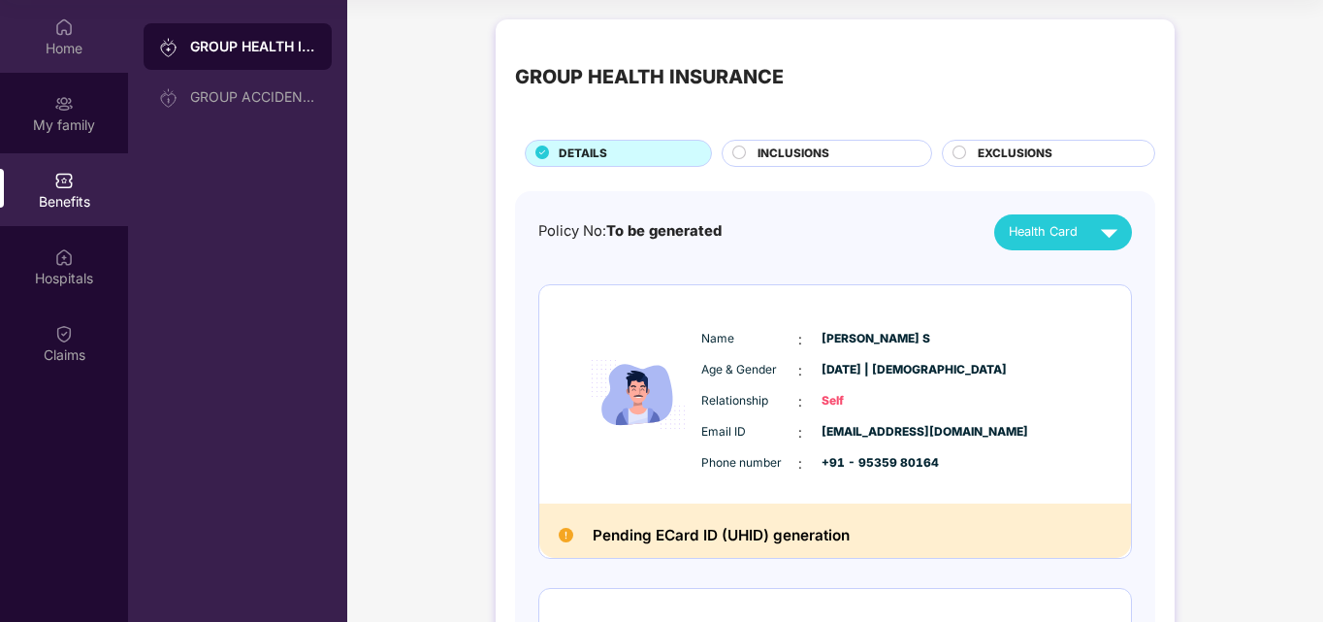
click at [79, 39] on div "Home" at bounding box center [64, 48] width 128 height 19
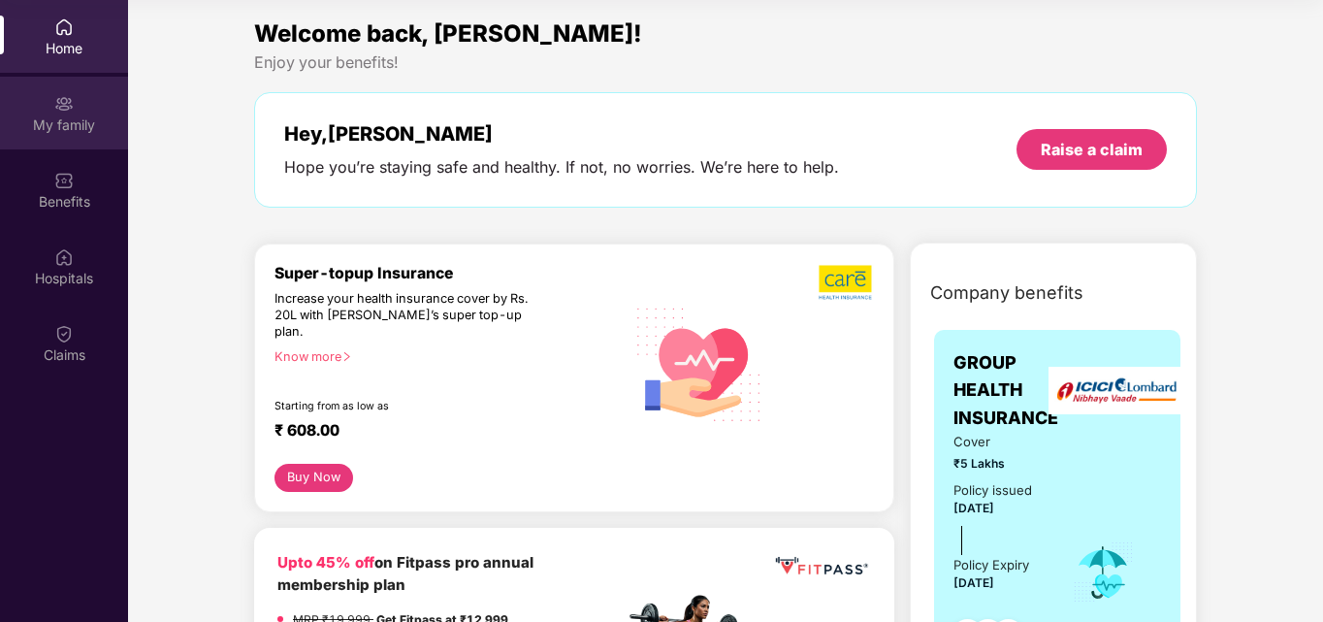
click at [75, 87] on div "My family" at bounding box center [64, 113] width 128 height 73
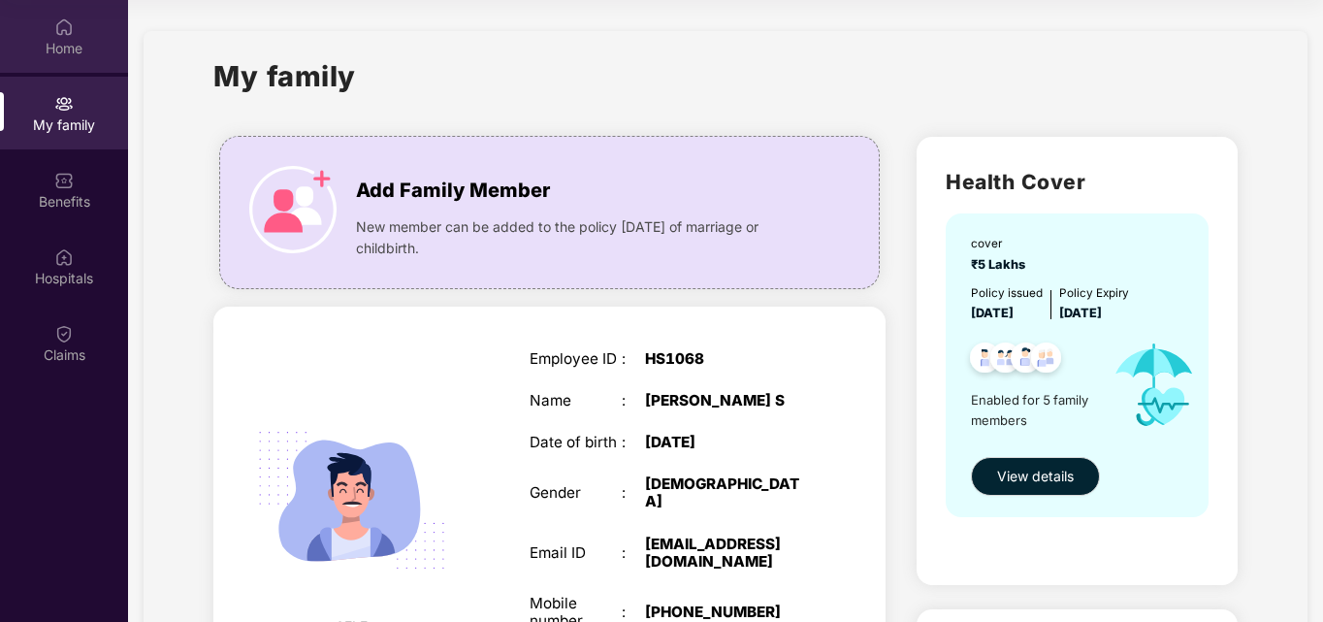
click at [69, 22] on img at bounding box center [63, 26] width 19 height 19
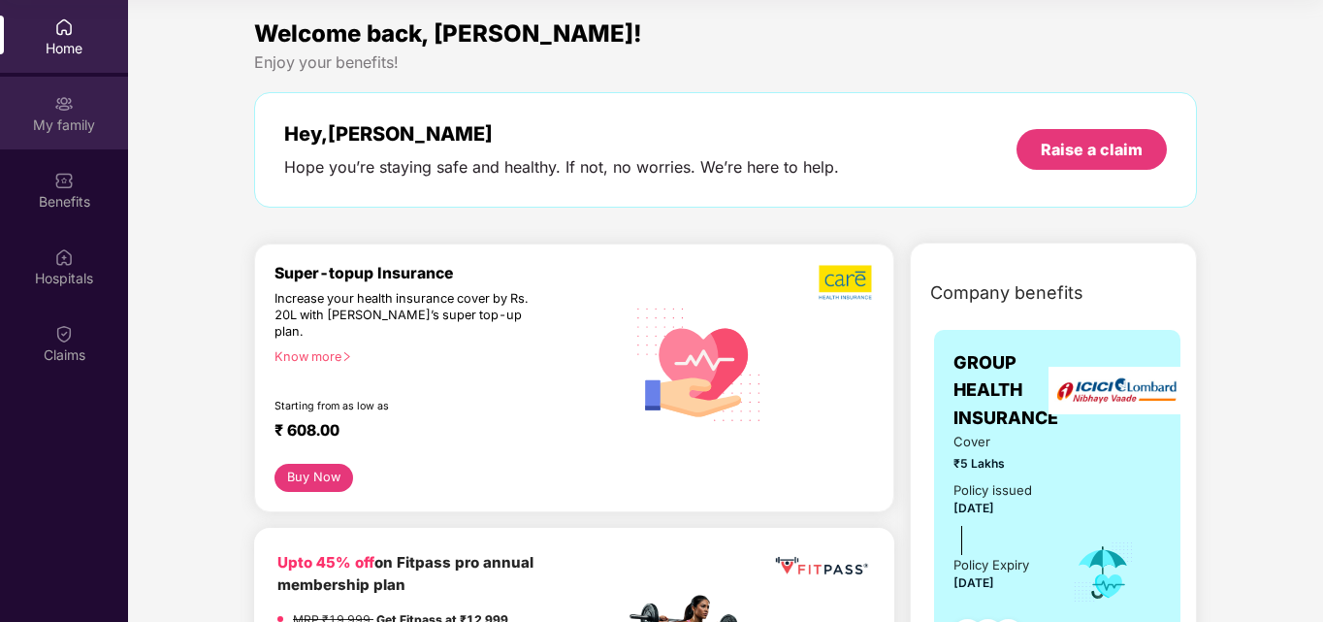
click at [79, 118] on div "My family" at bounding box center [64, 124] width 128 height 19
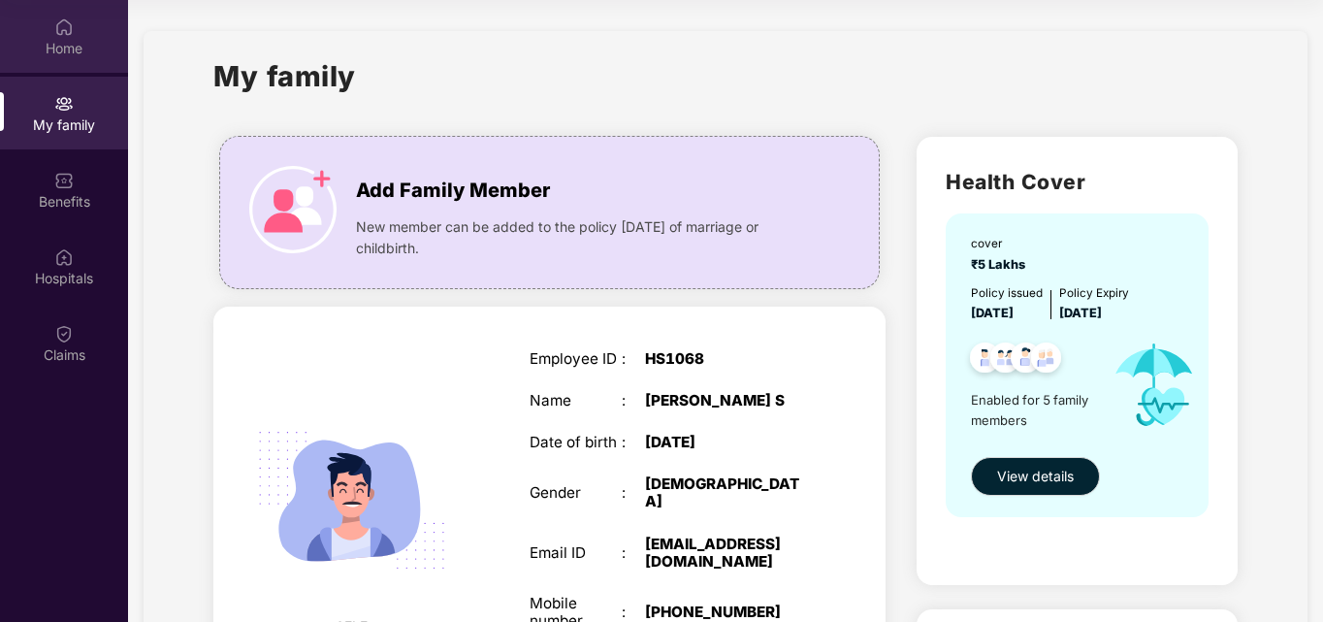
click at [60, 53] on div "Home" at bounding box center [64, 48] width 128 height 19
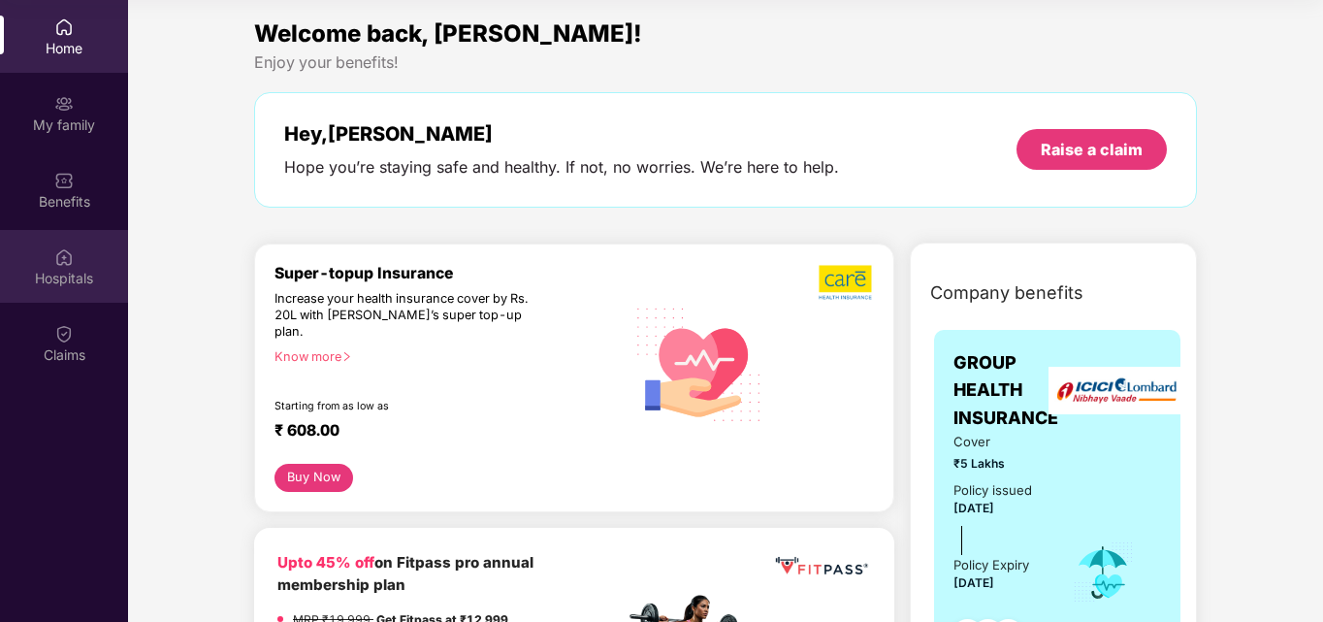
click at [61, 277] on div "Hospitals" at bounding box center [64, 278] width 128 height 19
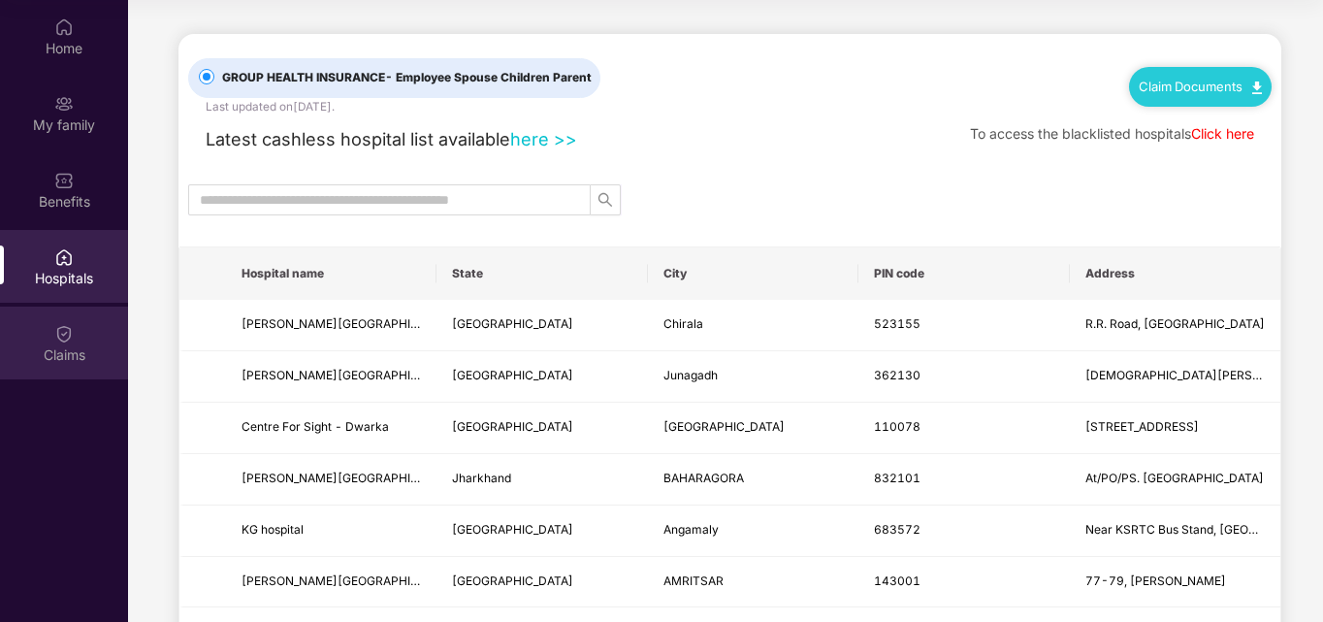
click at [57, 339] on img at bounding box center [63, 333] width 19 height 19
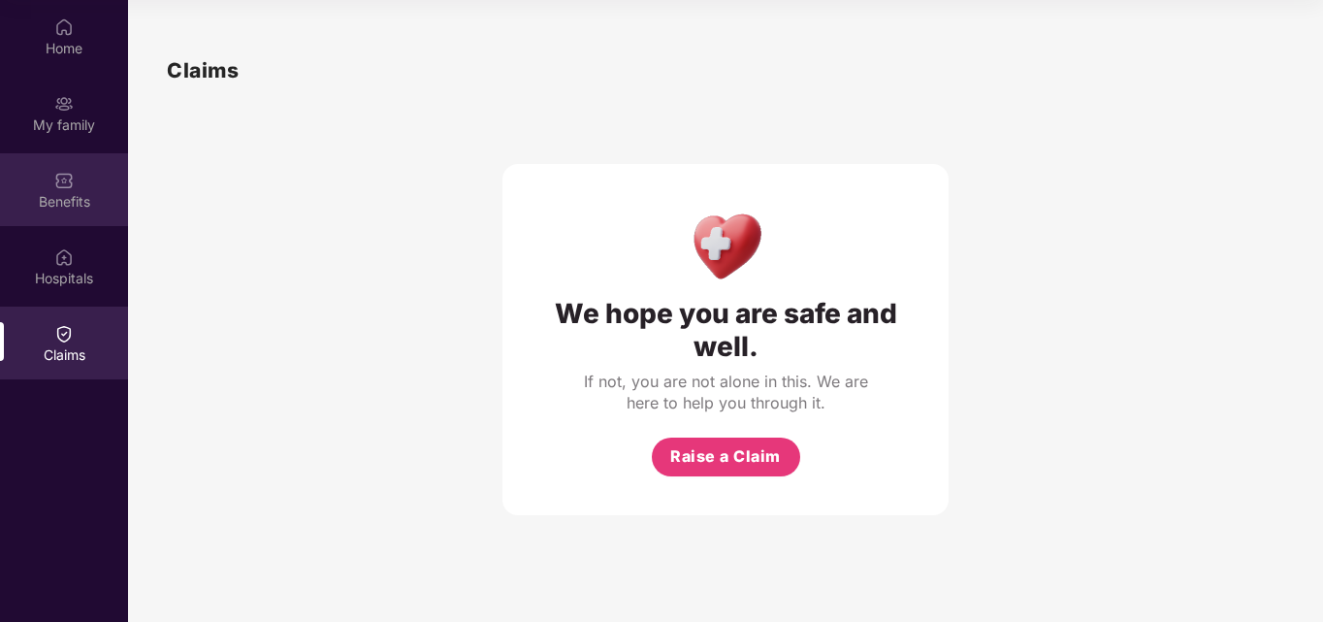
click at [66, 181] on img at bounding box center [63, 180] width 19 height 19
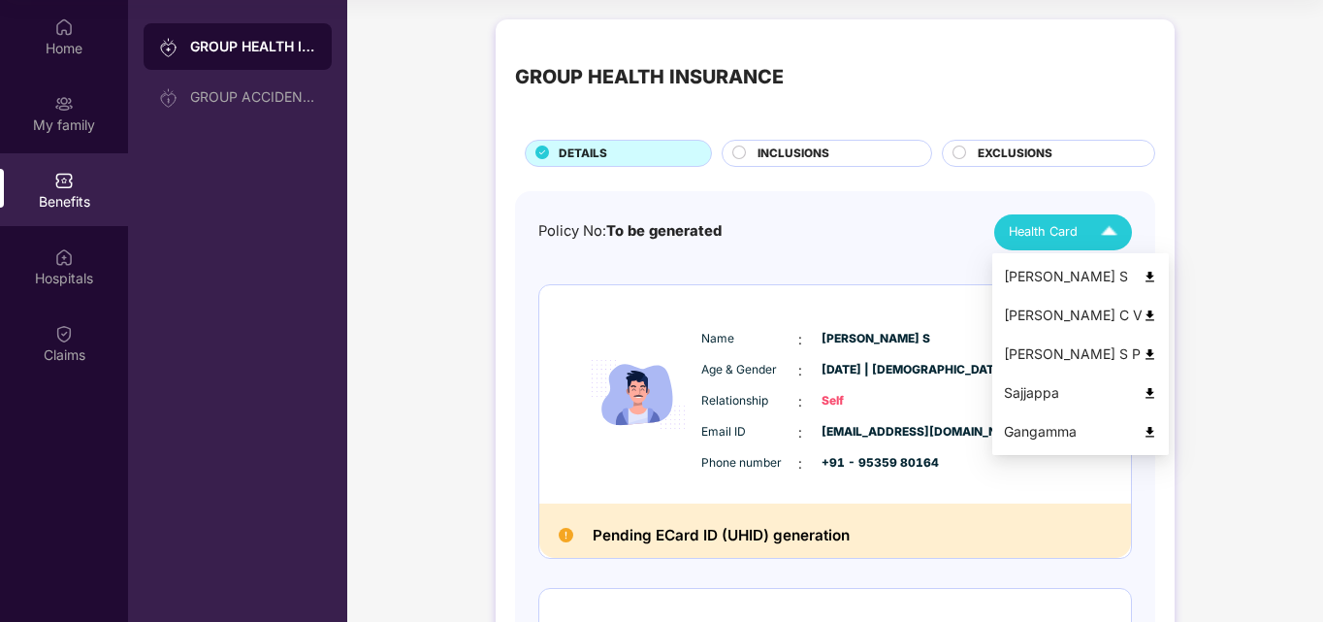
click at [1098, 233] on img at bounding box center [1109, 232] width 34 height 34
click at [1122, 285] on li "[PERSON_NAME] S" at bounding box center [1080, 276] width 177 height 39
